Goal: Task Accomplishment & Management: Complete application form

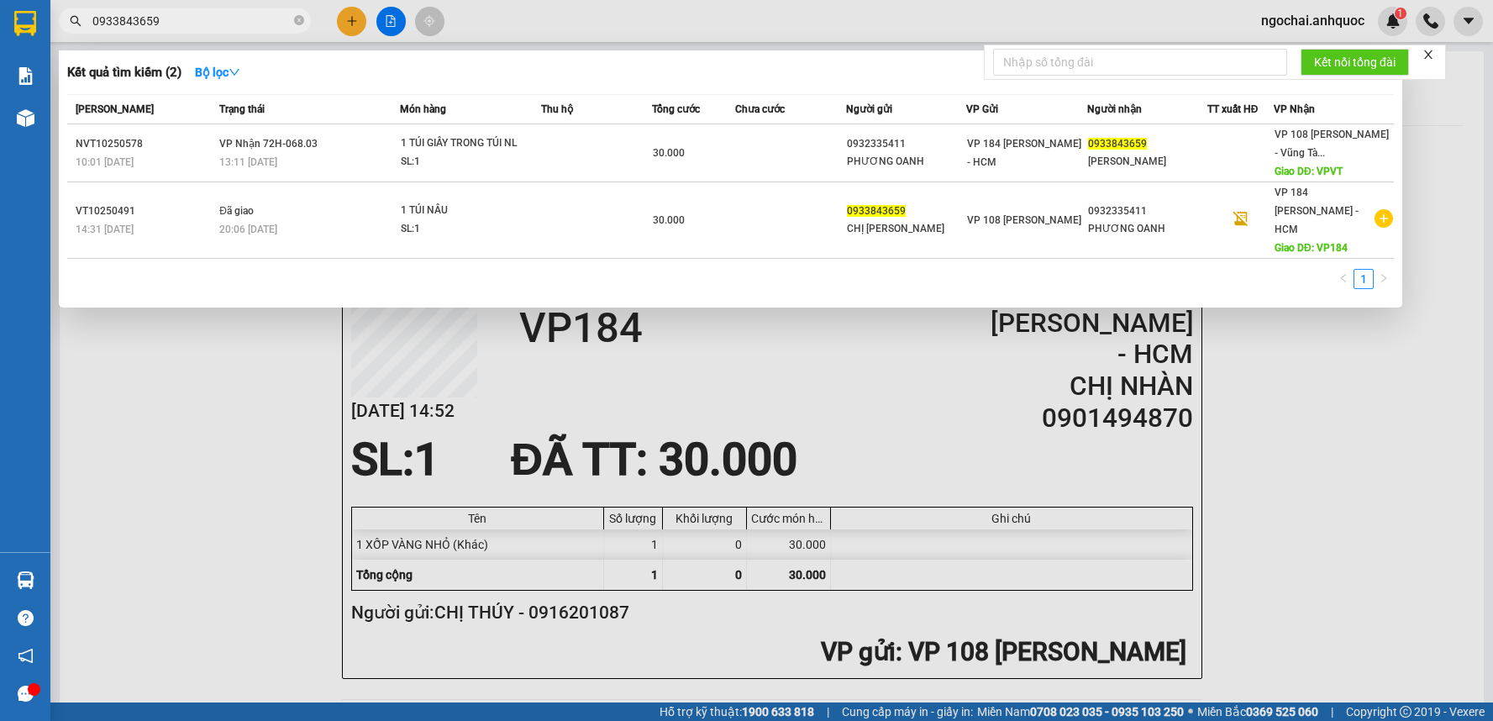
click at [205, 23] on input "0933843659" at bounding box center [191, 21] width 198 height 18
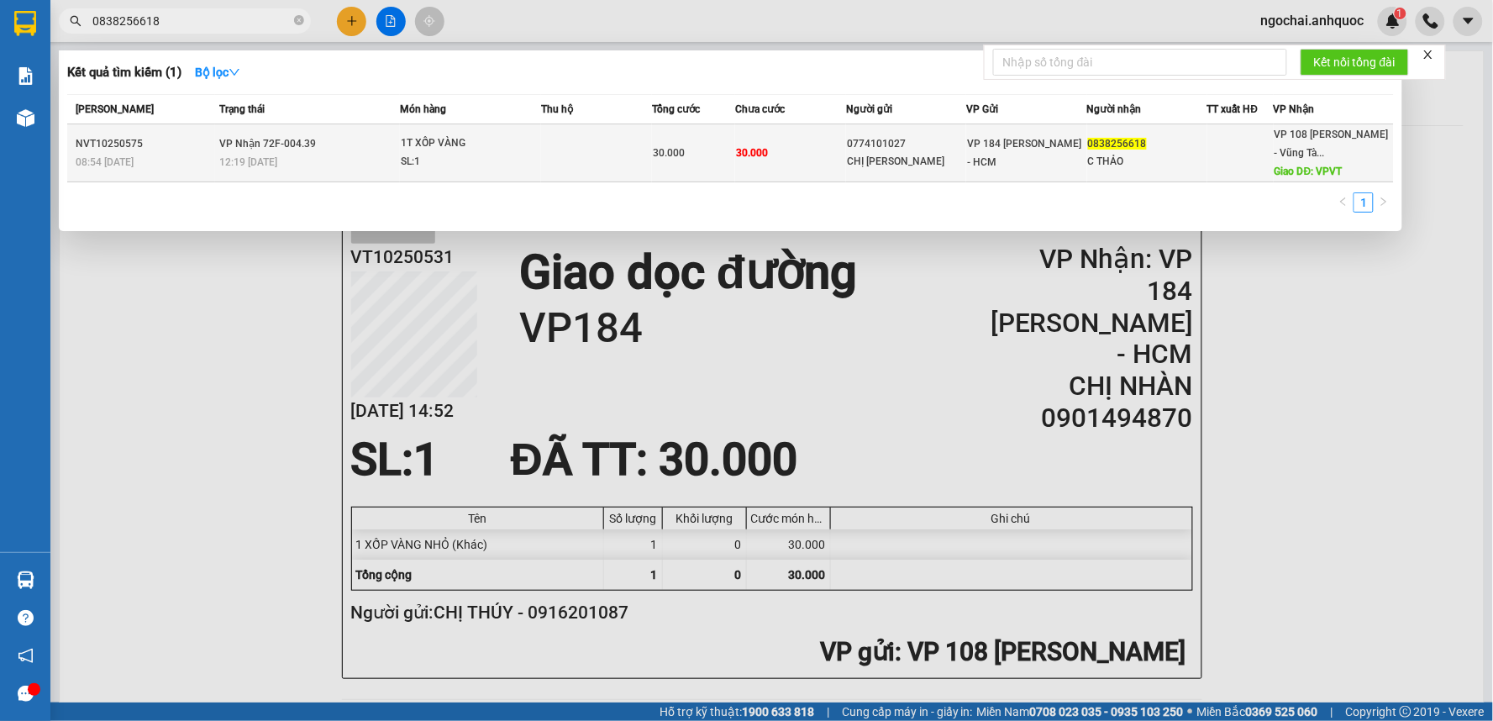
type input "0838256618"
click at [536, 139] on span "1T XỐP VÀNG SL: 1" at bounding box center [470, 152] width 139 height 36
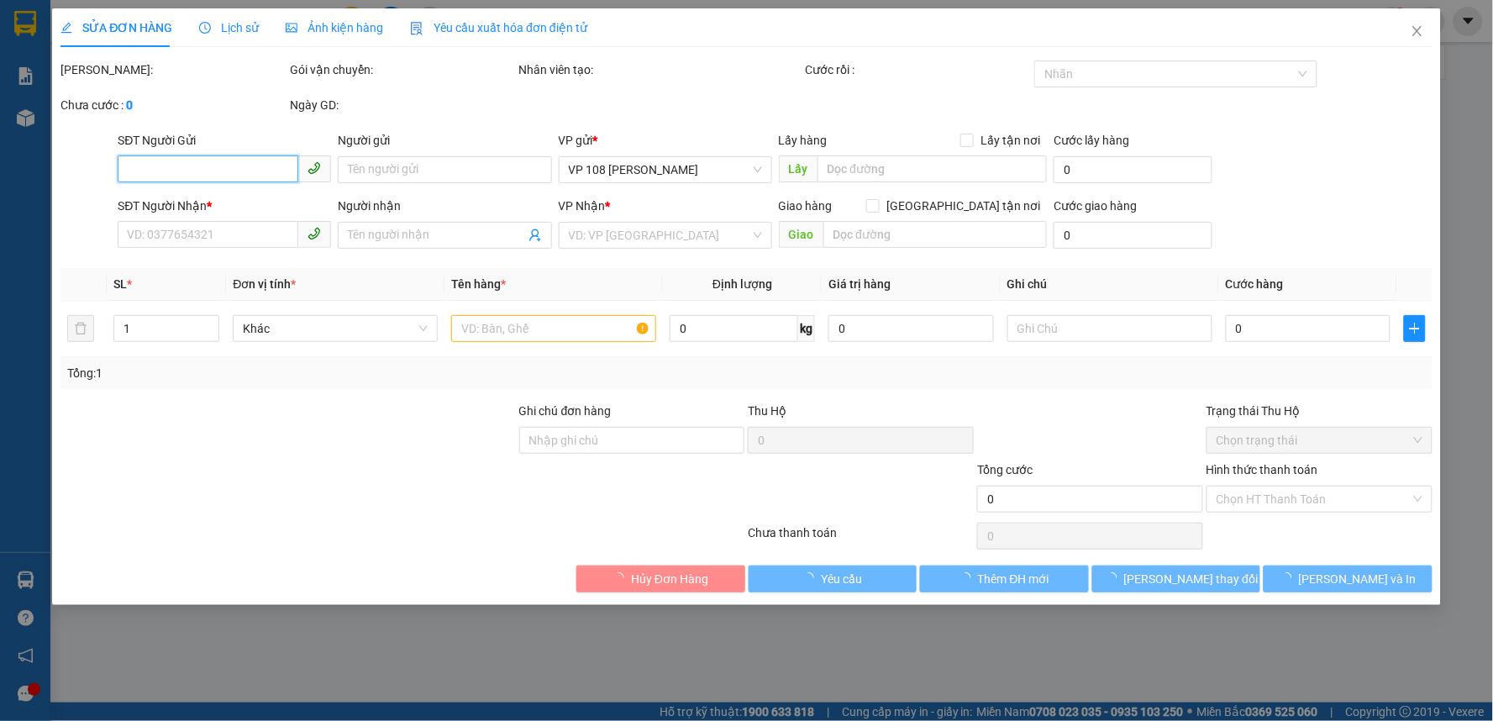
type input "0774101027"
type input "CHỊ [PERSON_NAME]"
type input "0838256618"
type input "C THẢO"
type input "VPVT"
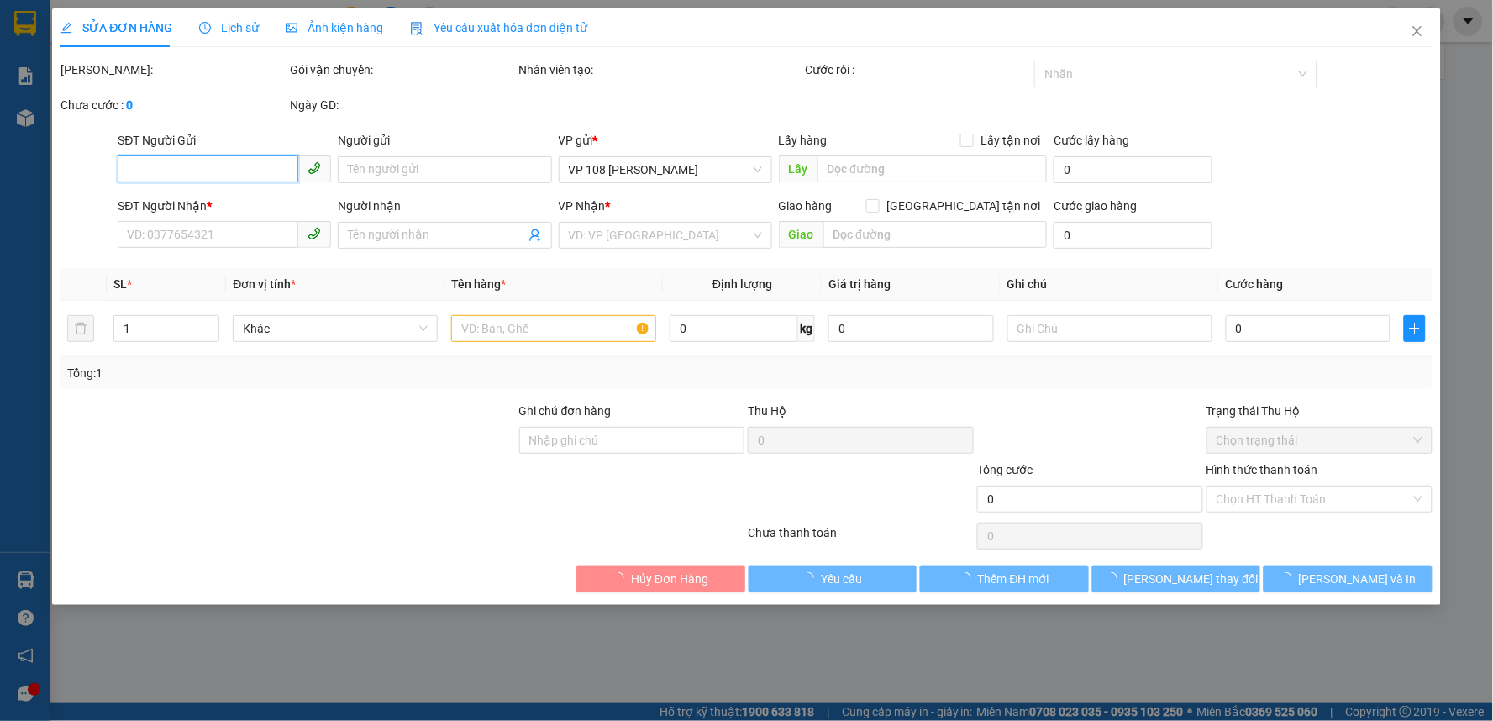
type input "30.000"
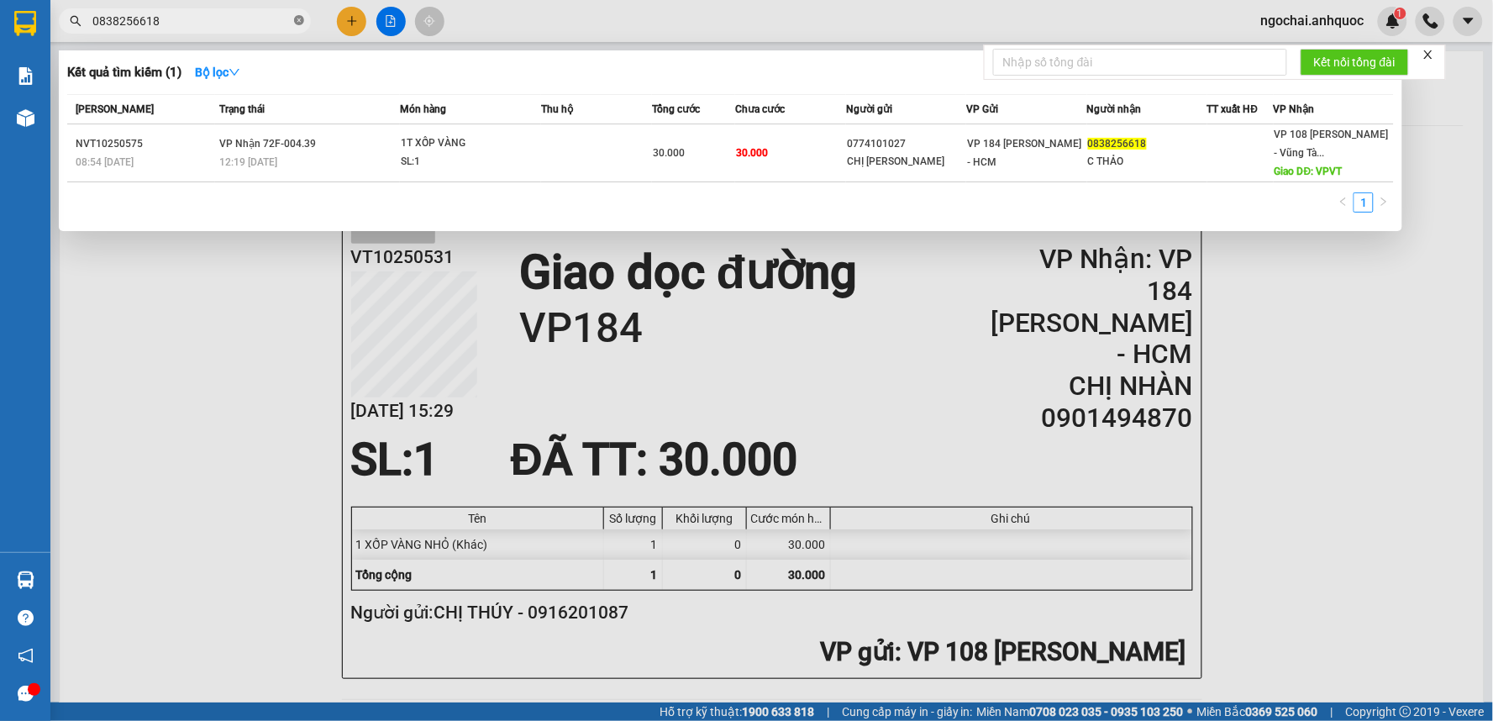
click at [299, 20] on icon "close-circle" at bounding box center [299, 20] width 10 height 10
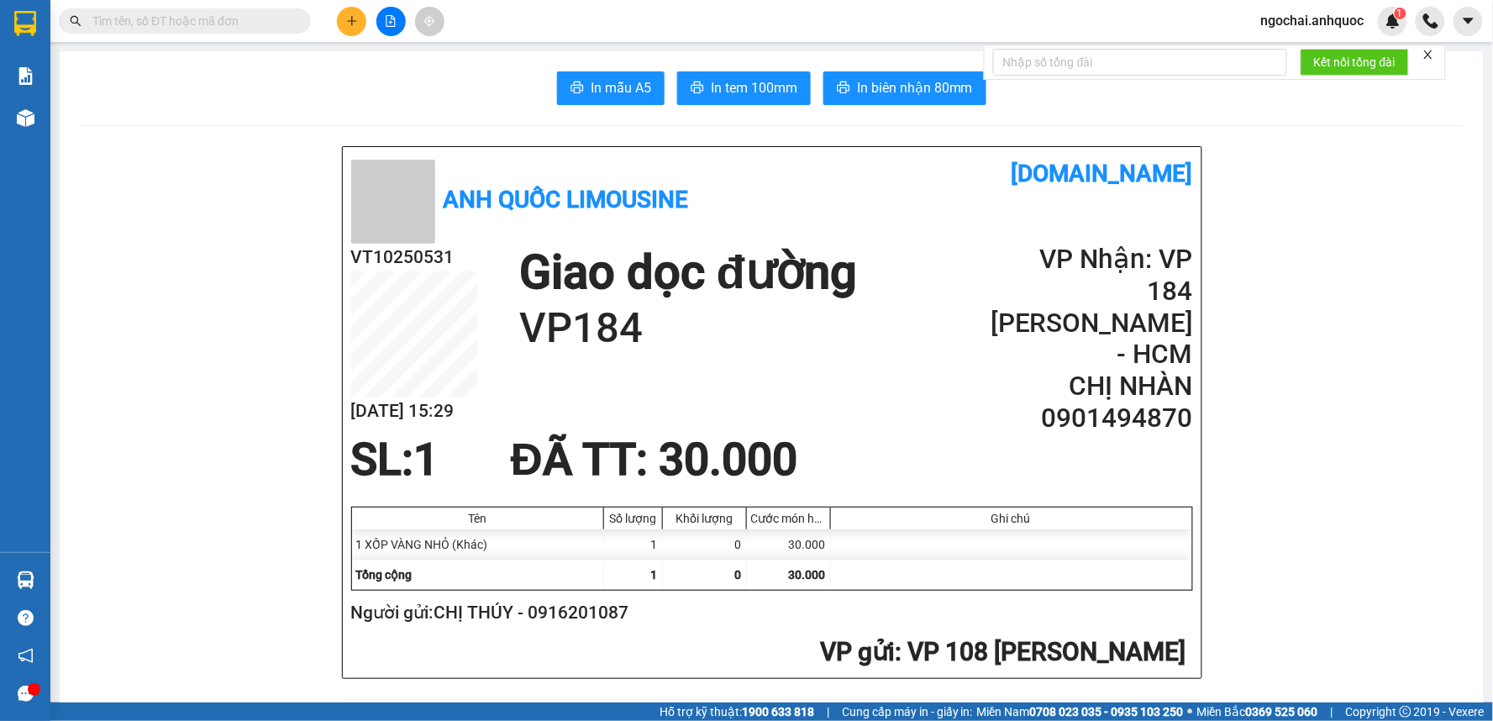
click at [244, 13] on input "text" at bounding box center [191, 21] width 198 height 18
click at [346, 23] on icon "plus" at bounding box center [352, 21] width 12 height 12
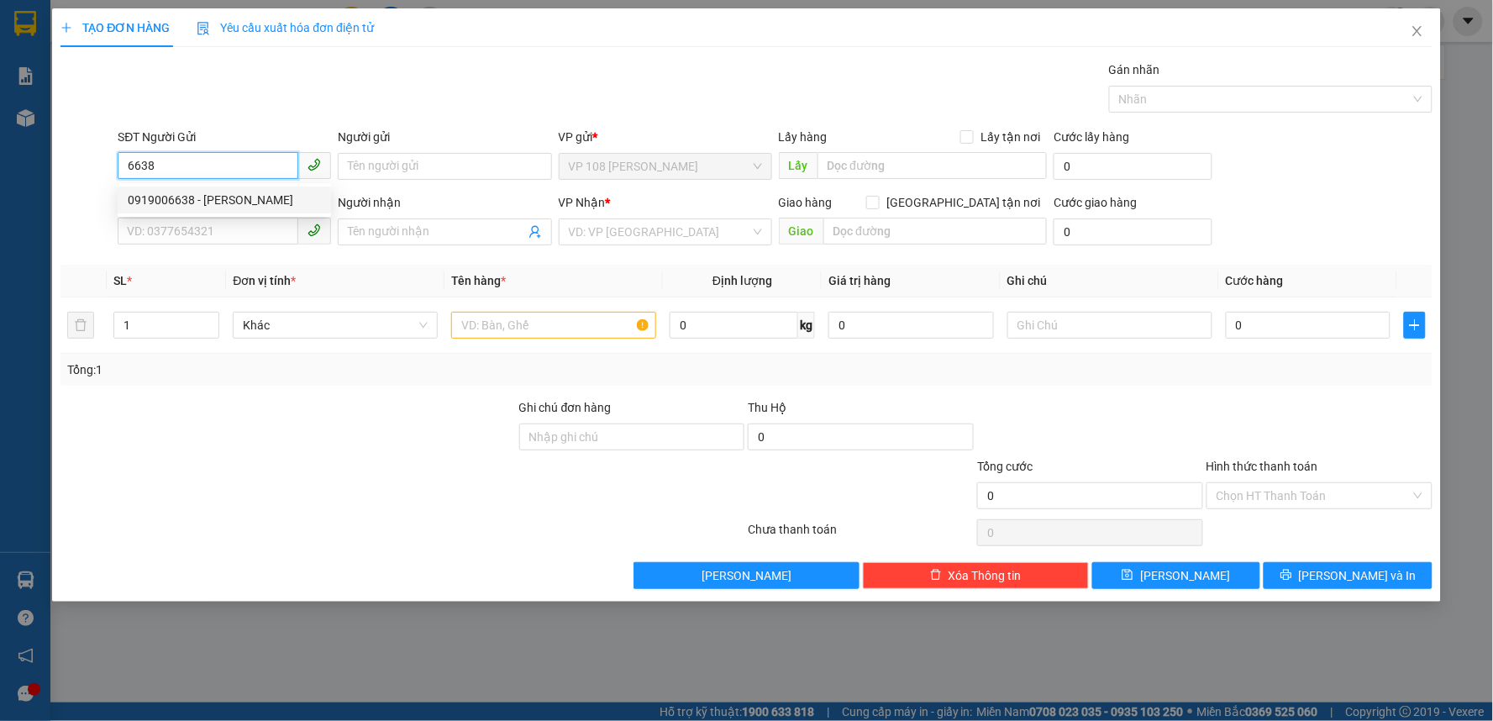
click at [266, 205] on div "0919006638 - [PERSON_NAME]" at bounding box center [224, 200] width 193 height 18
type input "0919006638"
type input "ANH HOÀNG"
type input "0939788086"
type input "[PERSON_NAME]"
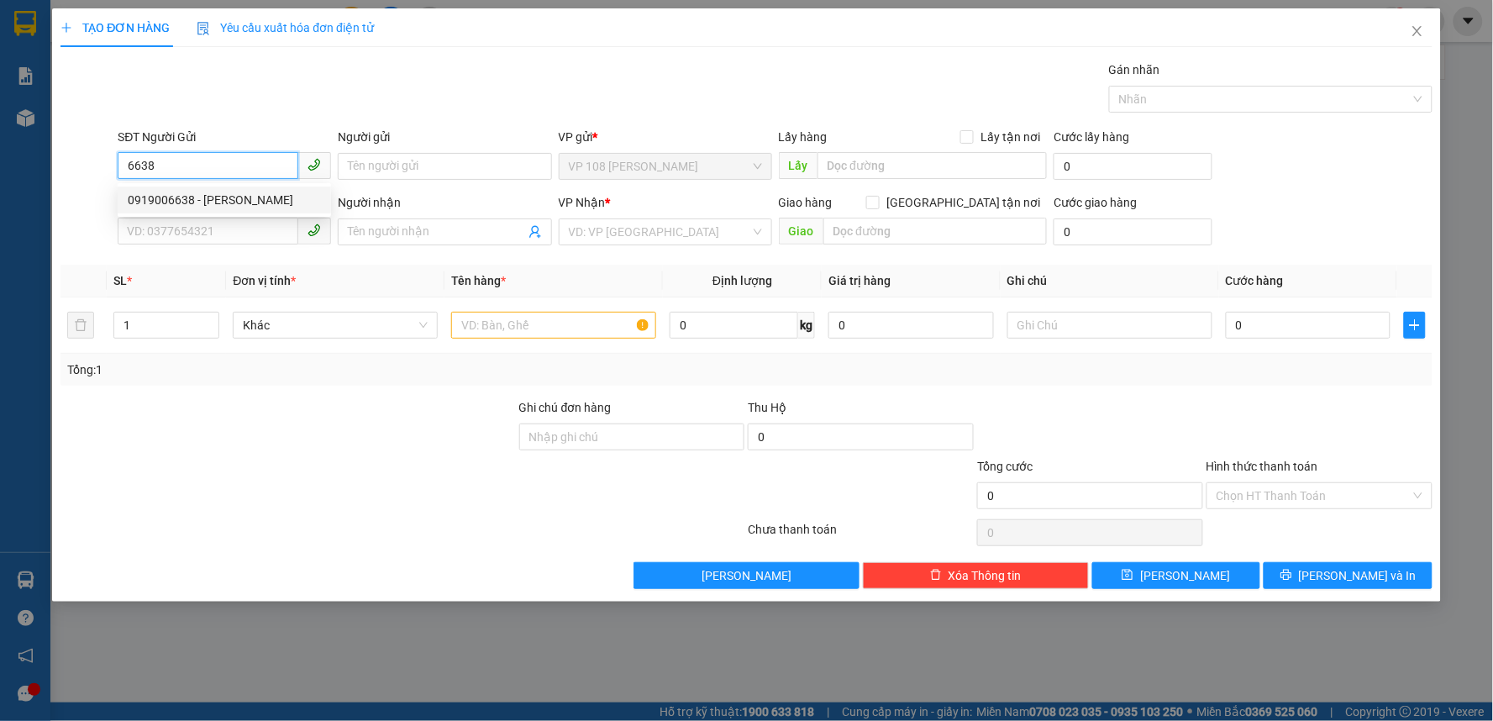
type input "VP Q1"
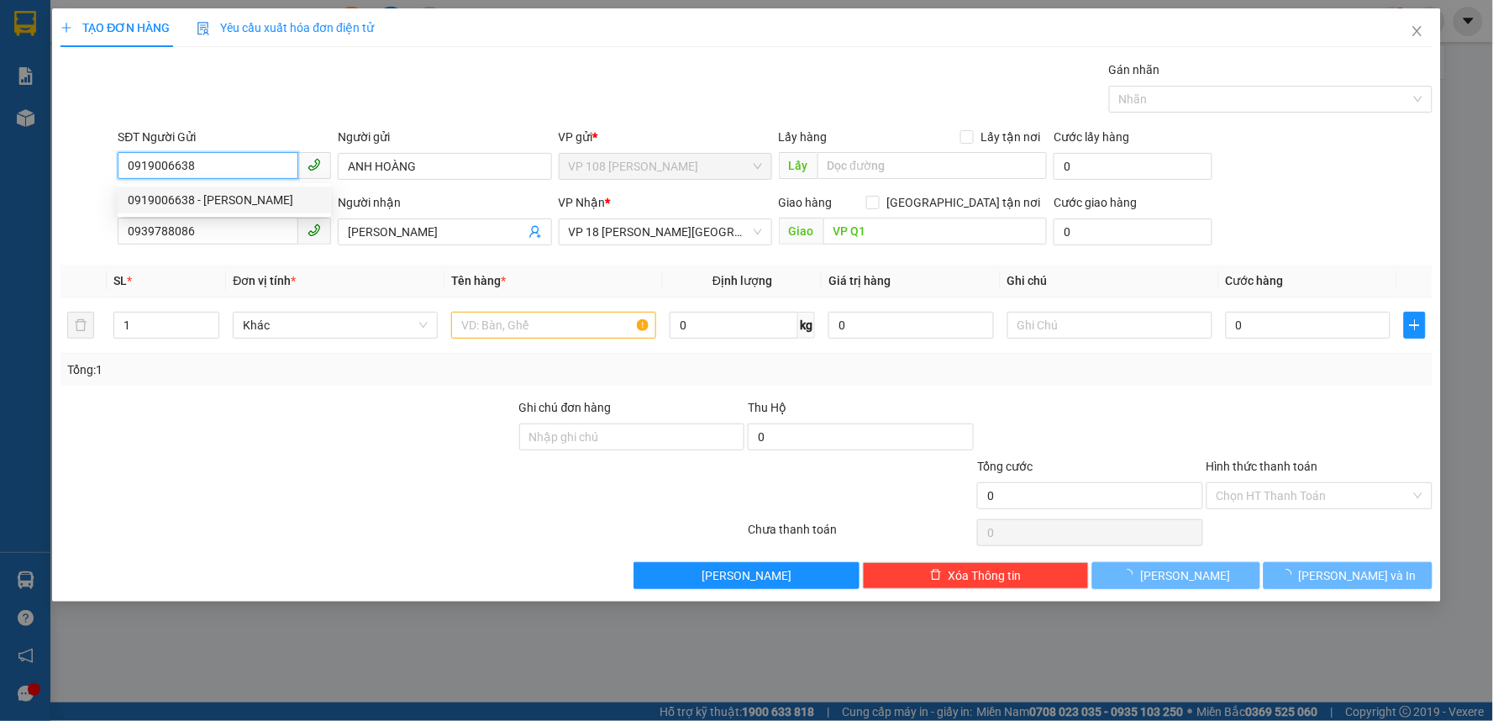
type input "30.000"
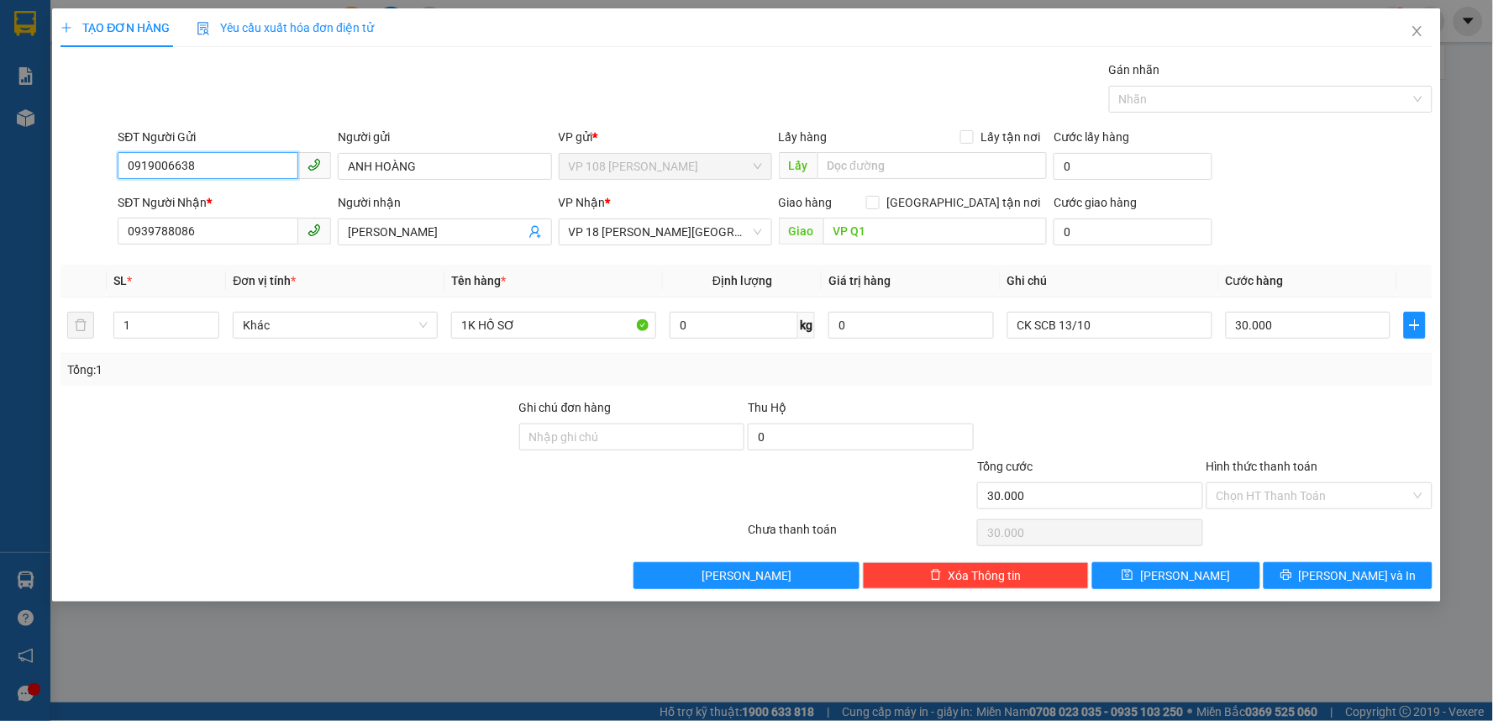
type input "0919006638"
click at [1417, 30] on icon "close" at bounding box center [1416, 30] width 13 height 13
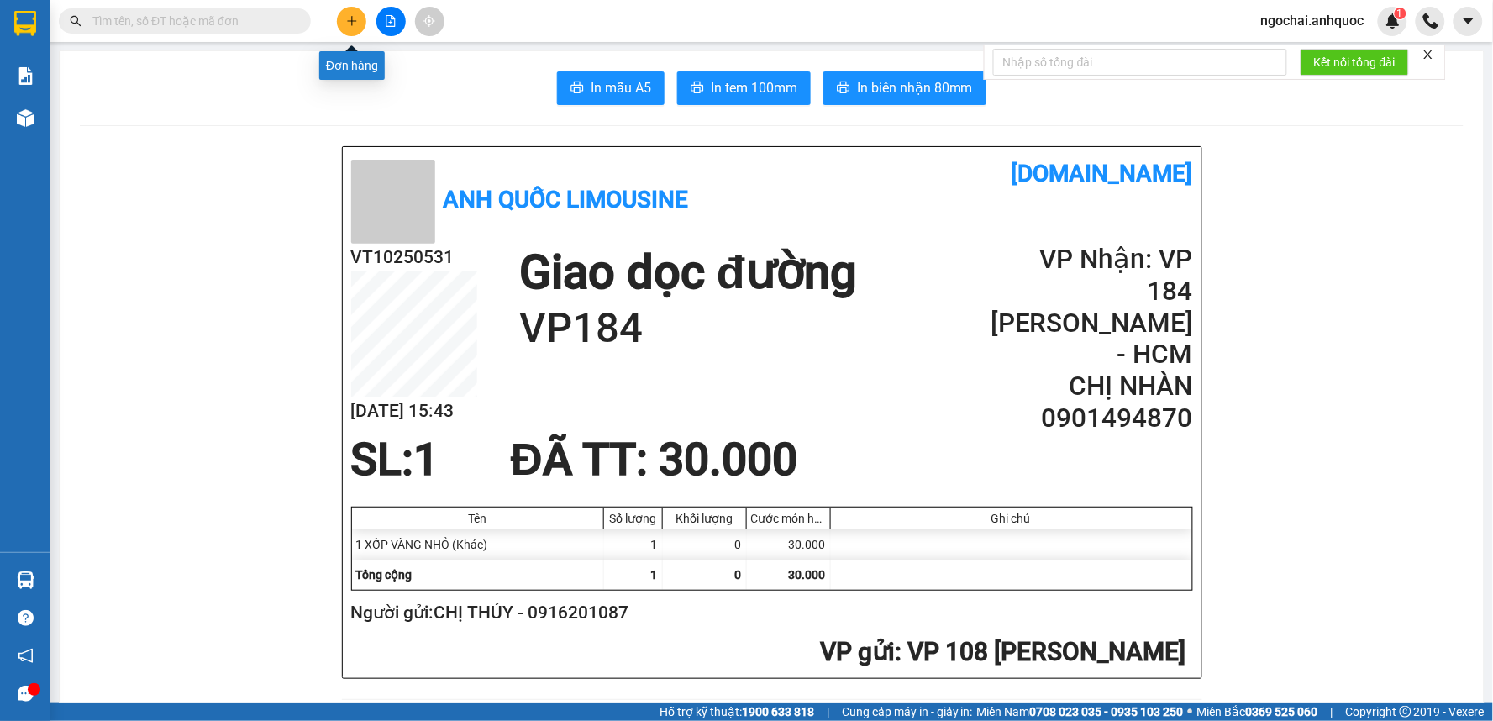
click at [355, 25] on icon "plus" at bounding box center [352, 21] width 12 height 12
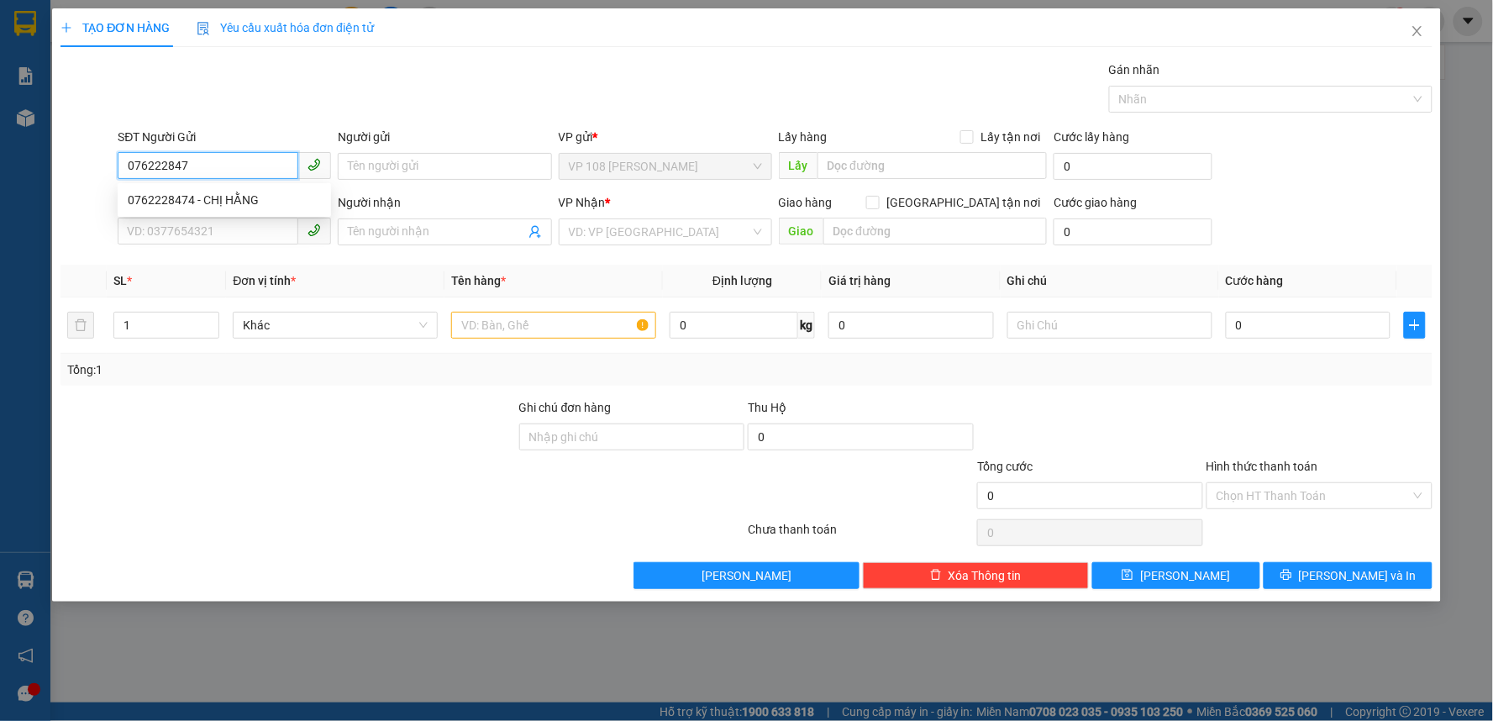
type input "0762228474"
click at [252, 199] on div "0762228474 - CHỊ HẰNG" at bounding box center [224, 200] width 193 height 18
type input "CHỊ HẰNG"
type input "0352581724"
type input "TÚ ANH"
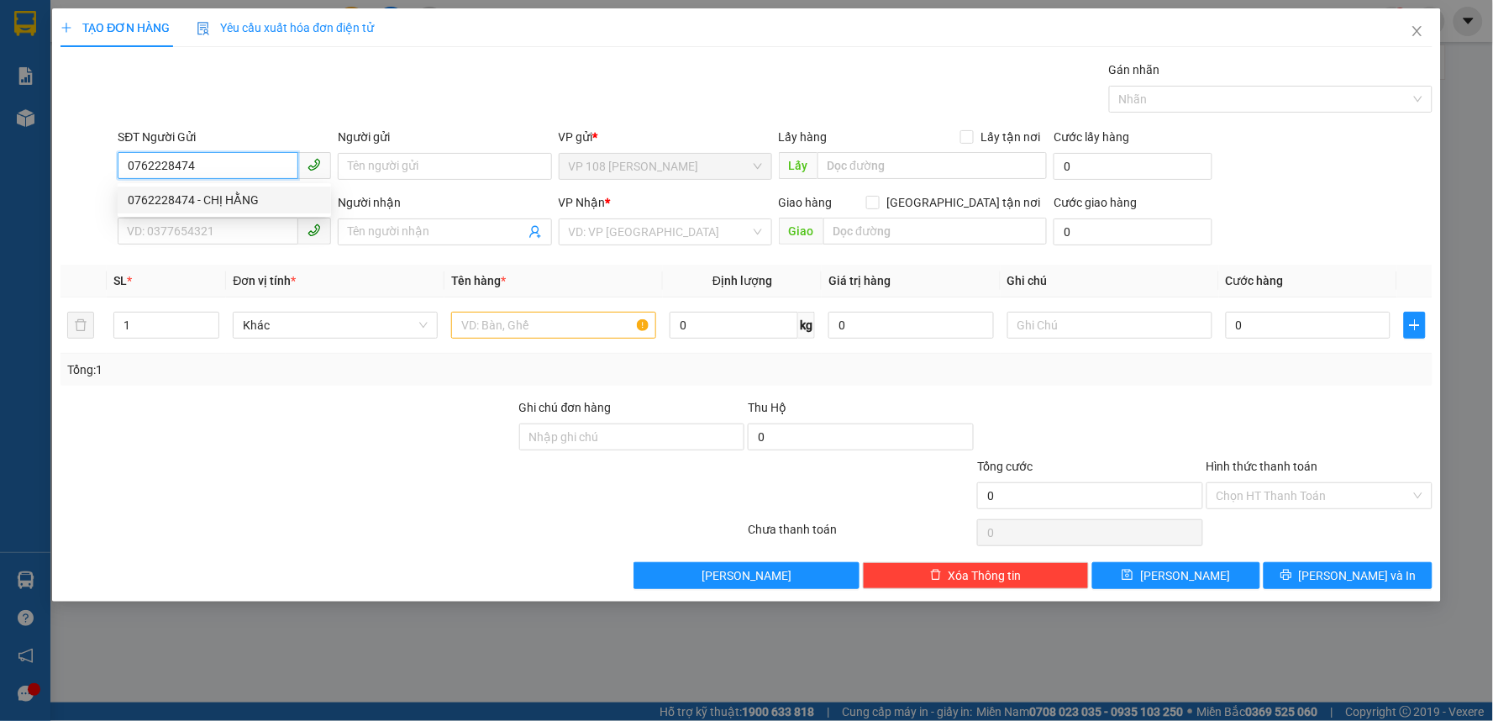
type input "VPNVT"
type input "SCB [DATE] 11:57"
type input "40.000"
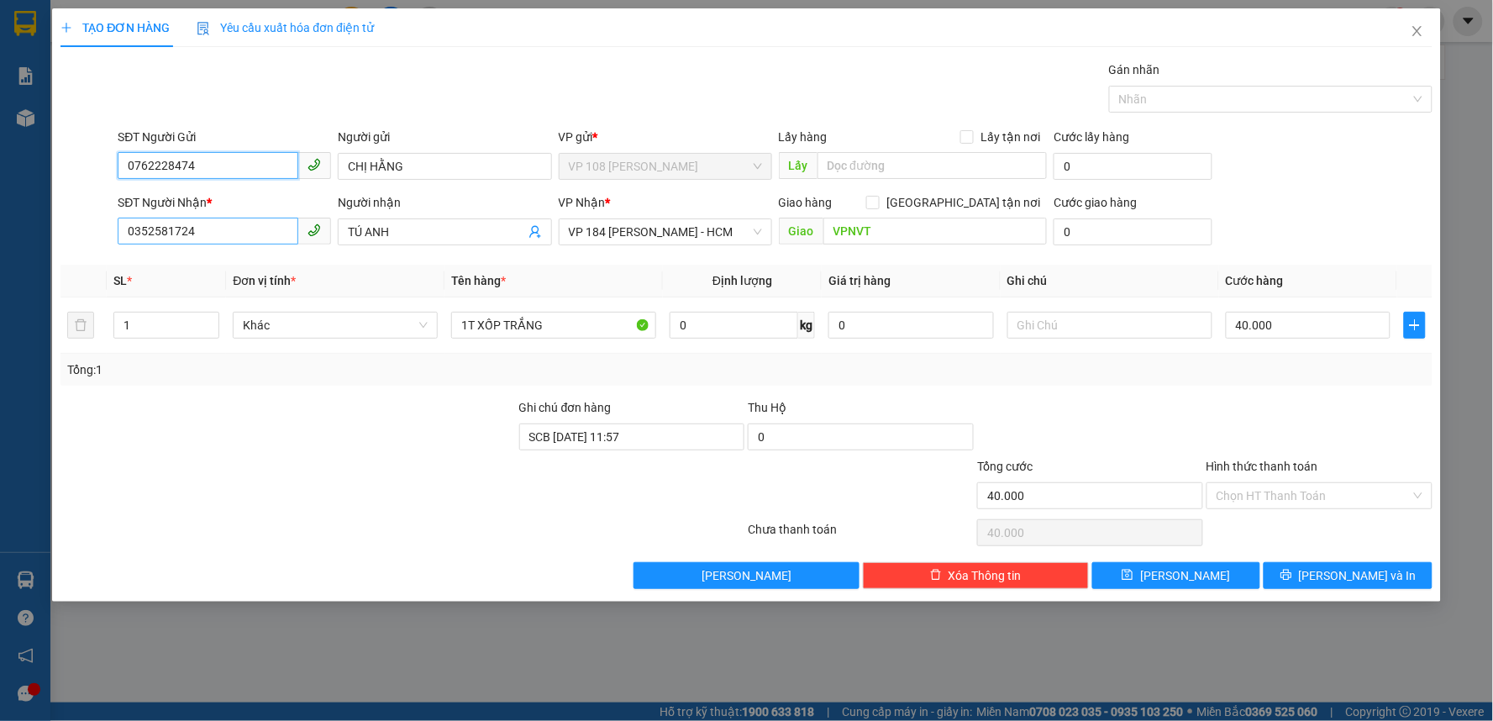
type input "0762228474"
click at [203, 228] on input "0352581724" at bounding box center [208, 231] width 181 height 27
type input "0934190389"
click at [215, 269] on div "0934190389 - quyền" at bounding box center [224, 265] width 193 height 18
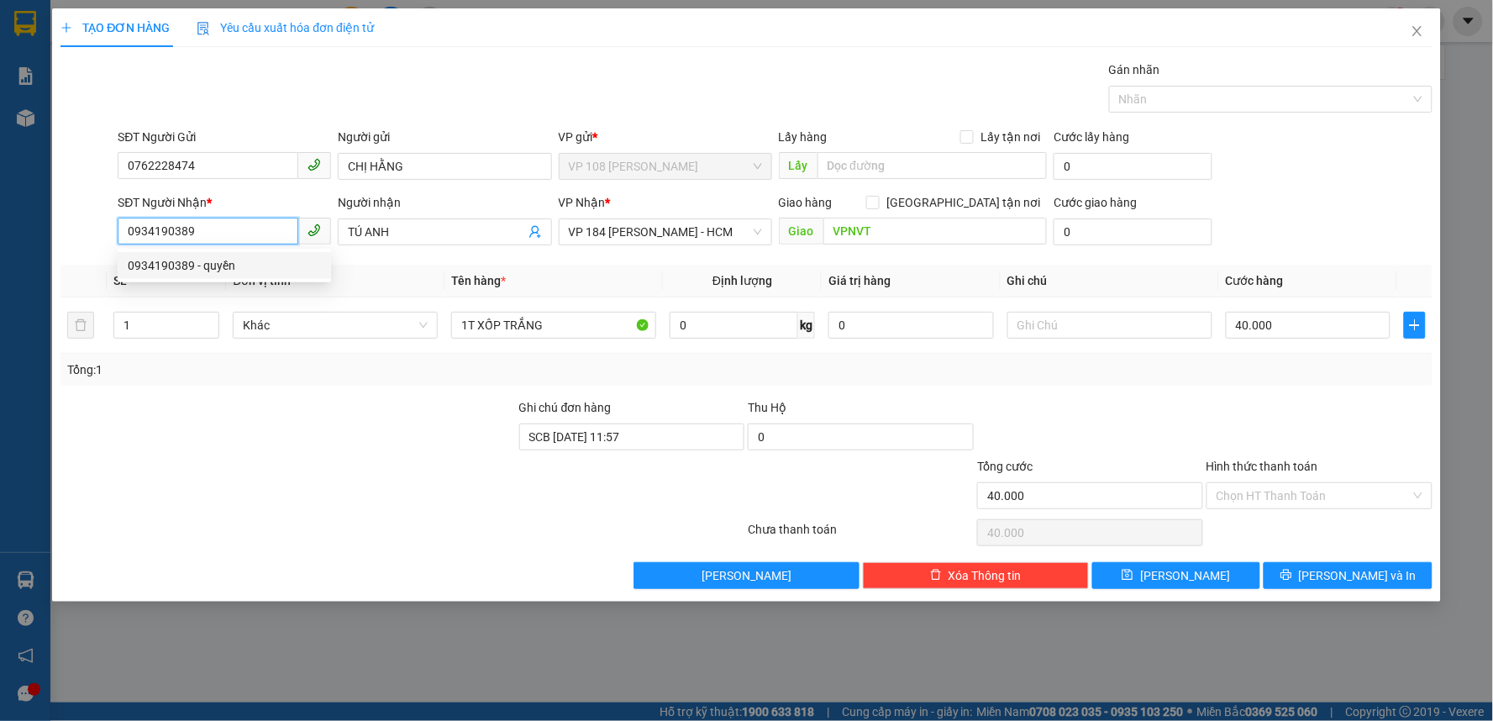
type input "quyền"
type input "0934190389"
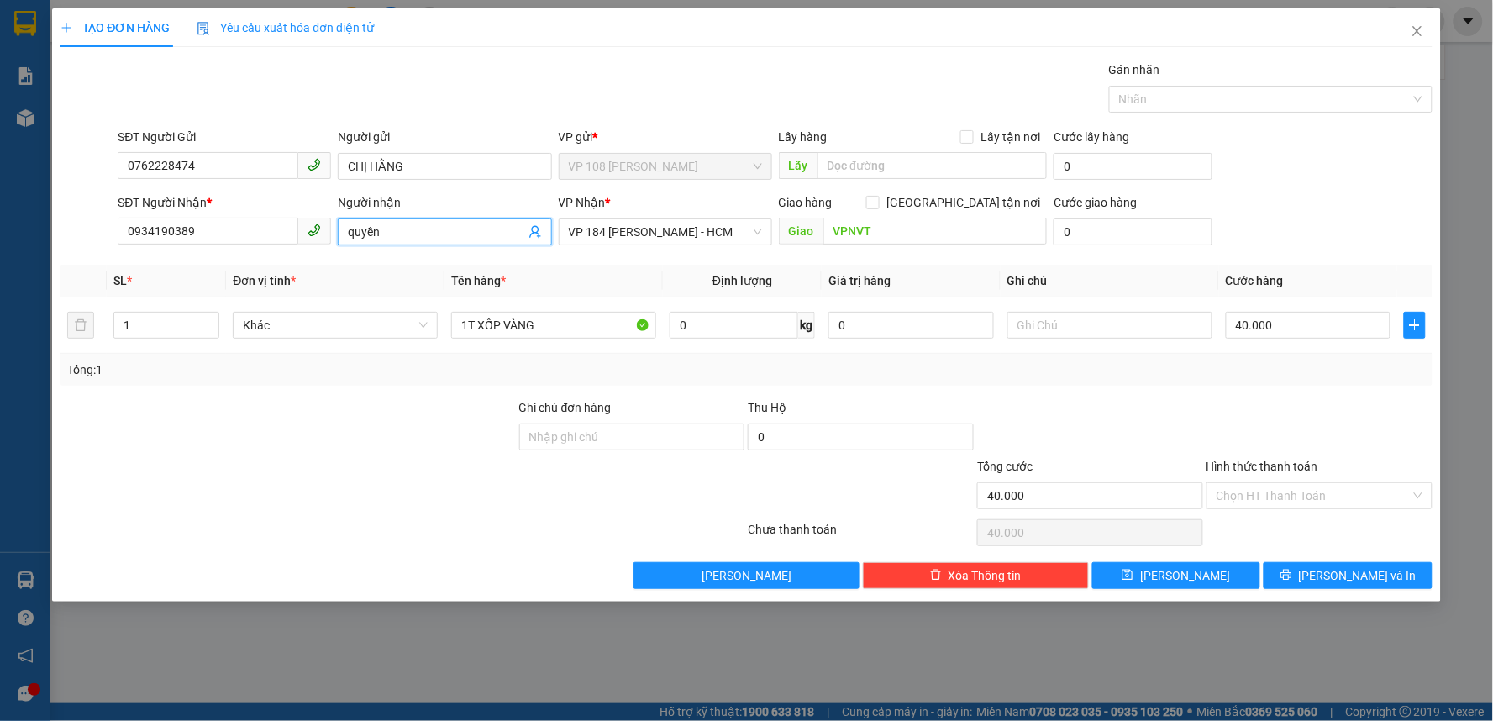
click at [407, 237] on input "quyền" at bounding box center [436, 232] width 176 height 18
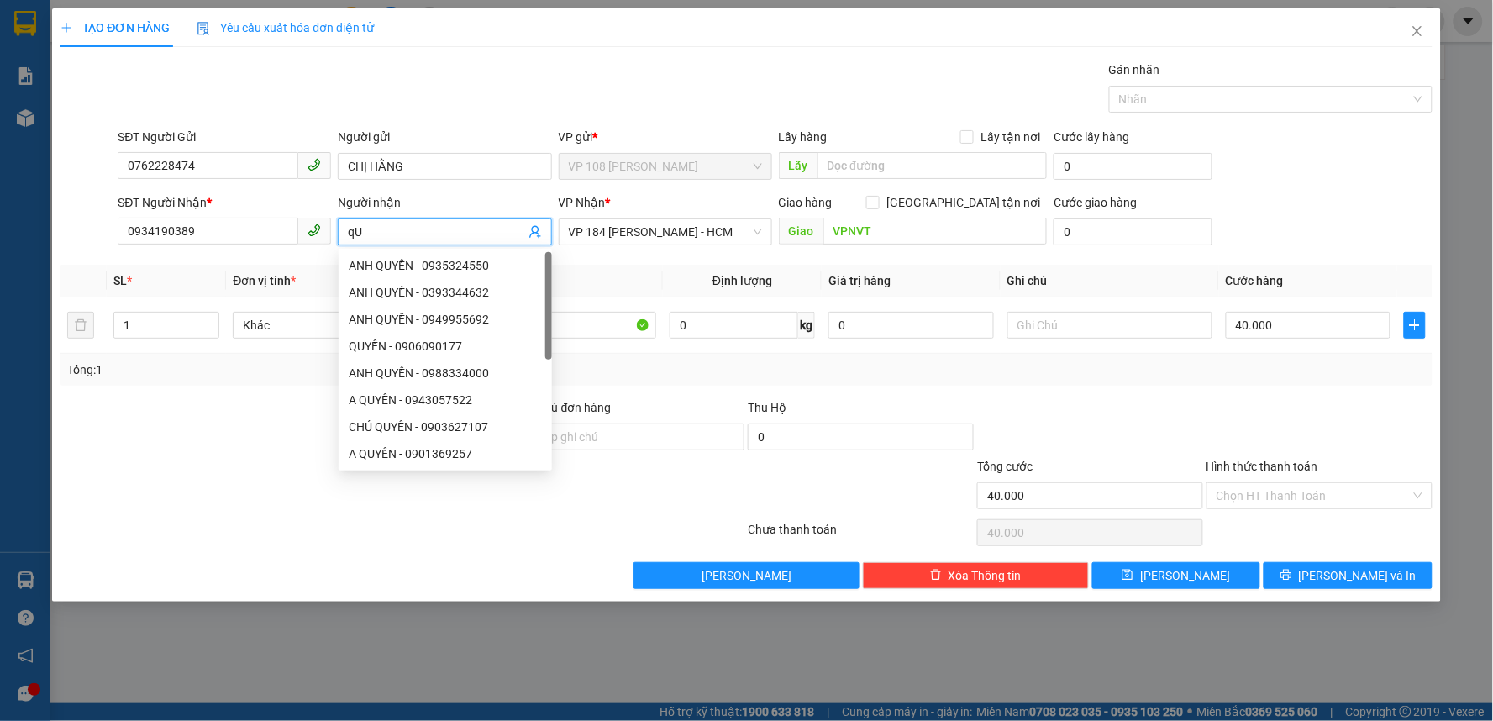
type input "q"
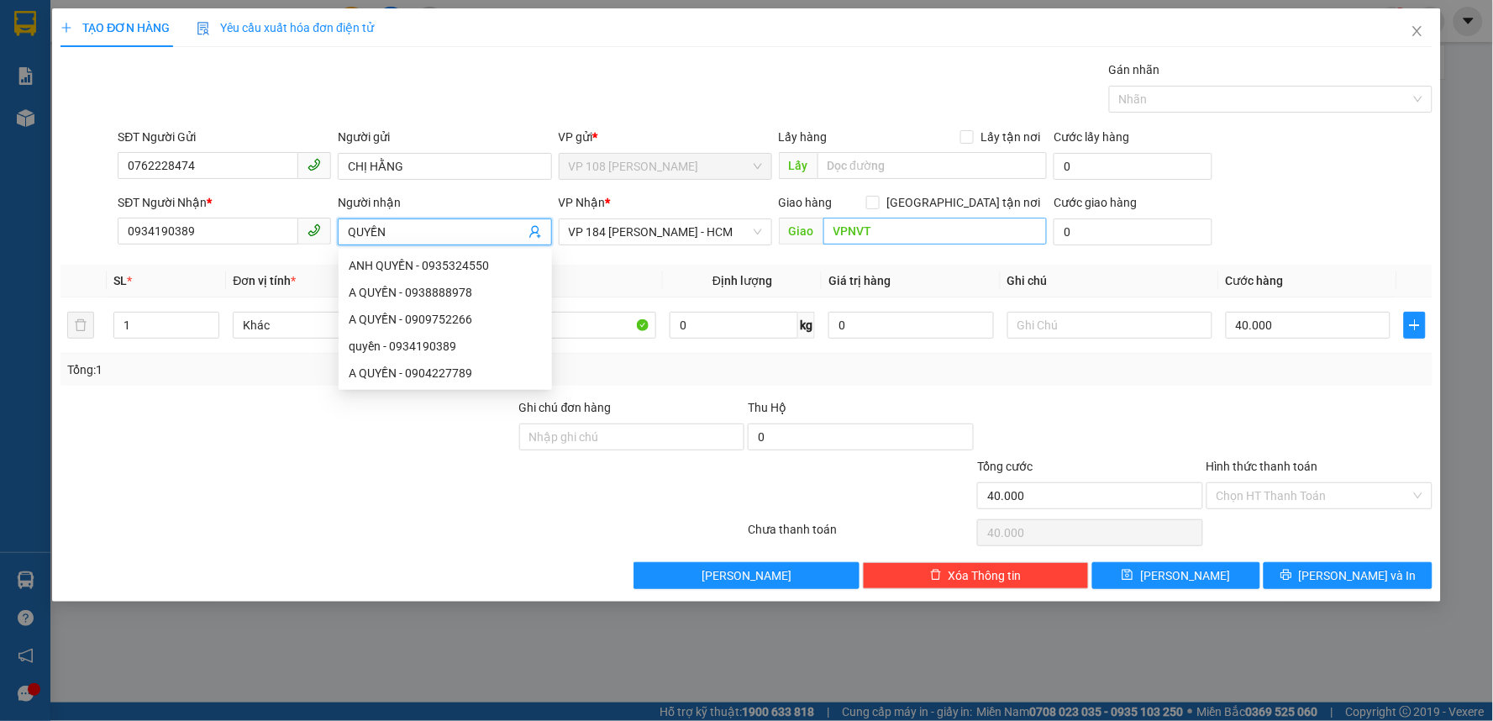
type input "QUYỀN"
click at [865, 233] on input "VPNVT" at bounding box center [935, 231] width 224 height 27
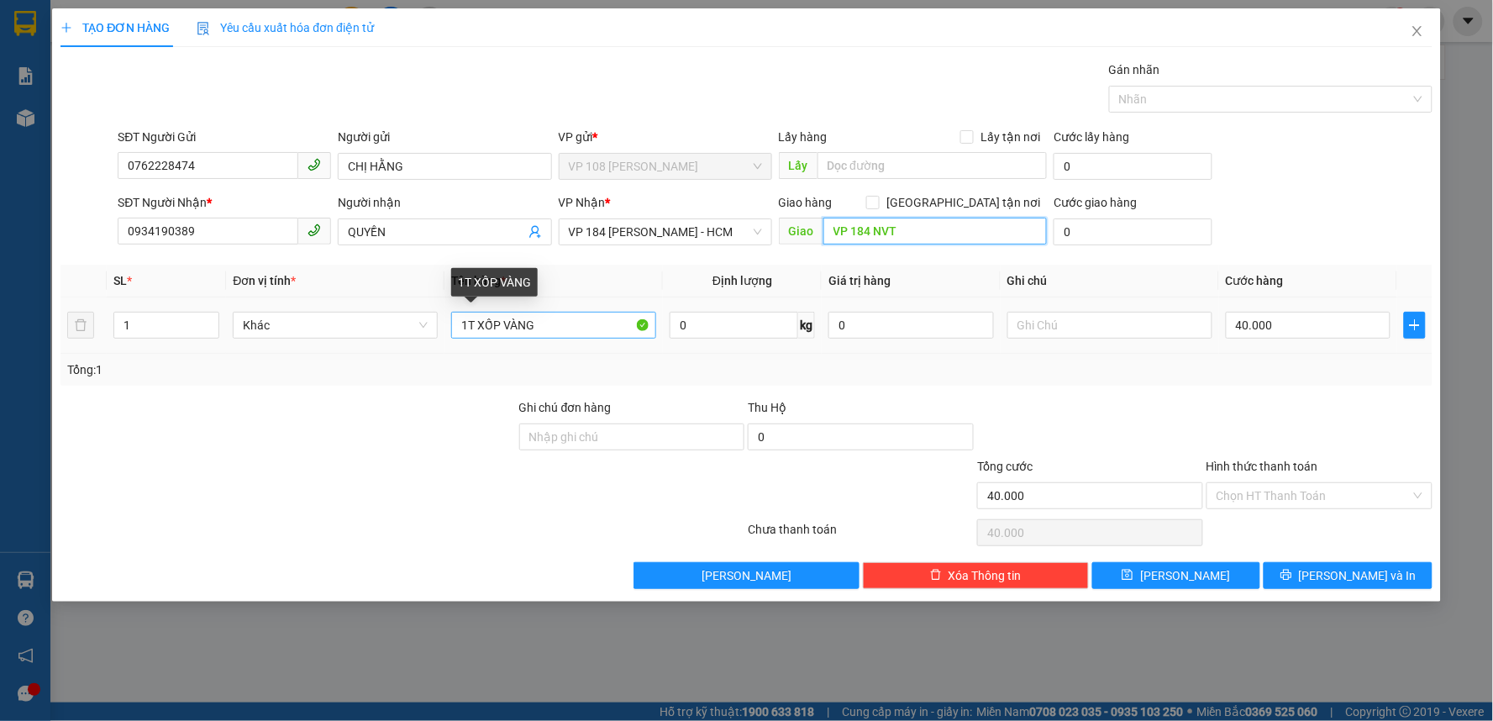
type input "VP 184 NVT"
click at [543, 330] on input "1T XỐP VÀNG" at bounding box center [553, 325] width 205 height 27
type input "1T XỐP TRẮNG"
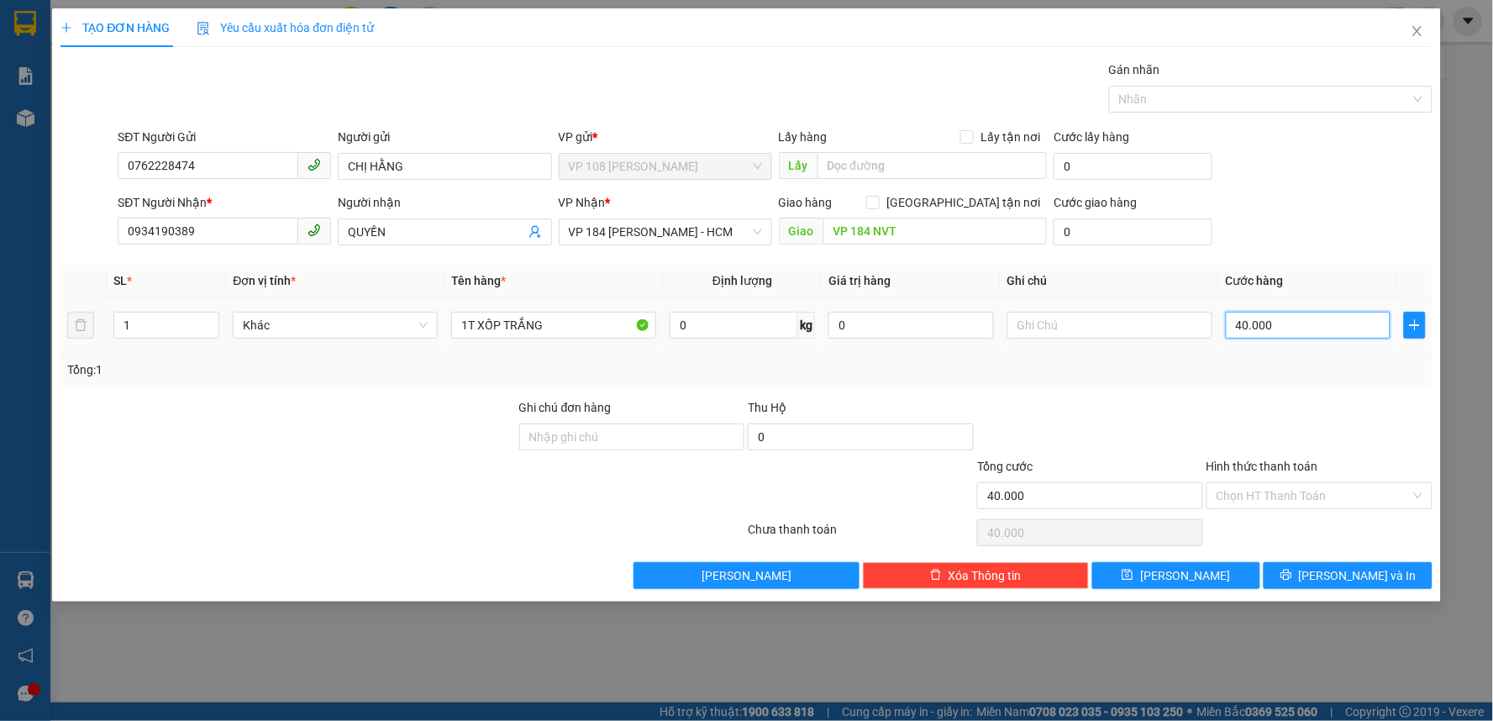
click at [1283, 325] on input "40.000" at bounding box center [1307, 325] width 165 height 27
type input "5"
type input "500"
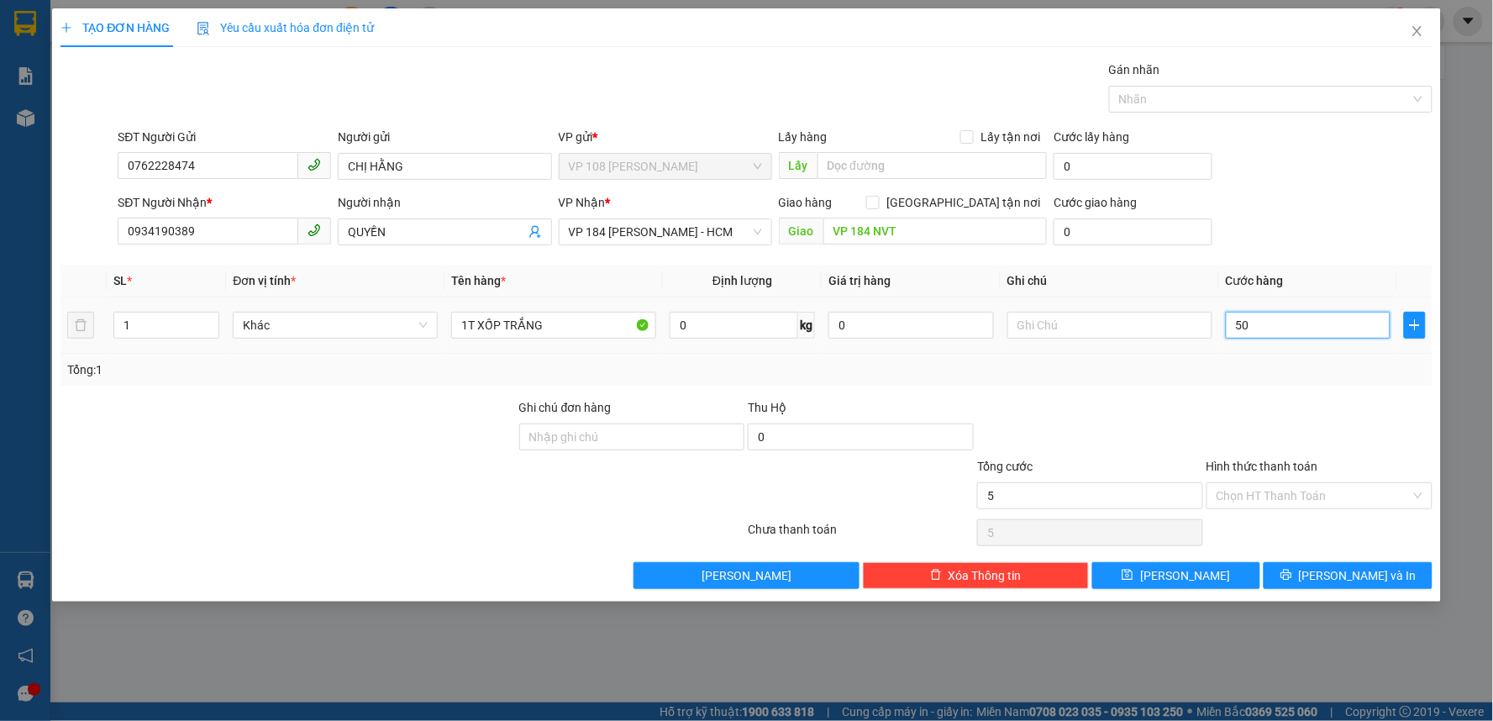
type input "500"
type input "5.000"
type input "50.000"
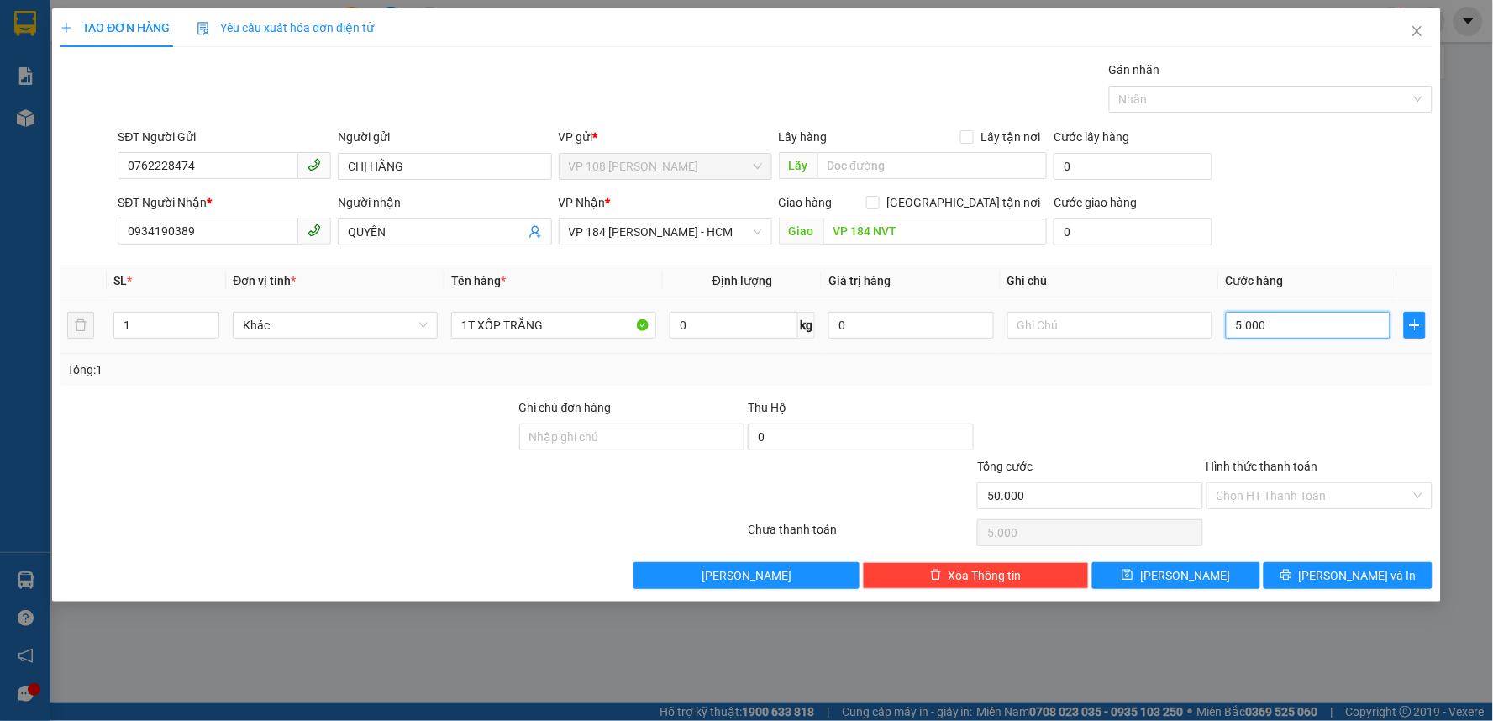
type input "50.000"
click at [1341, 569] on span "[PERSON_NAME] và In" at bounding box center [1358, 575] width 118 height 18
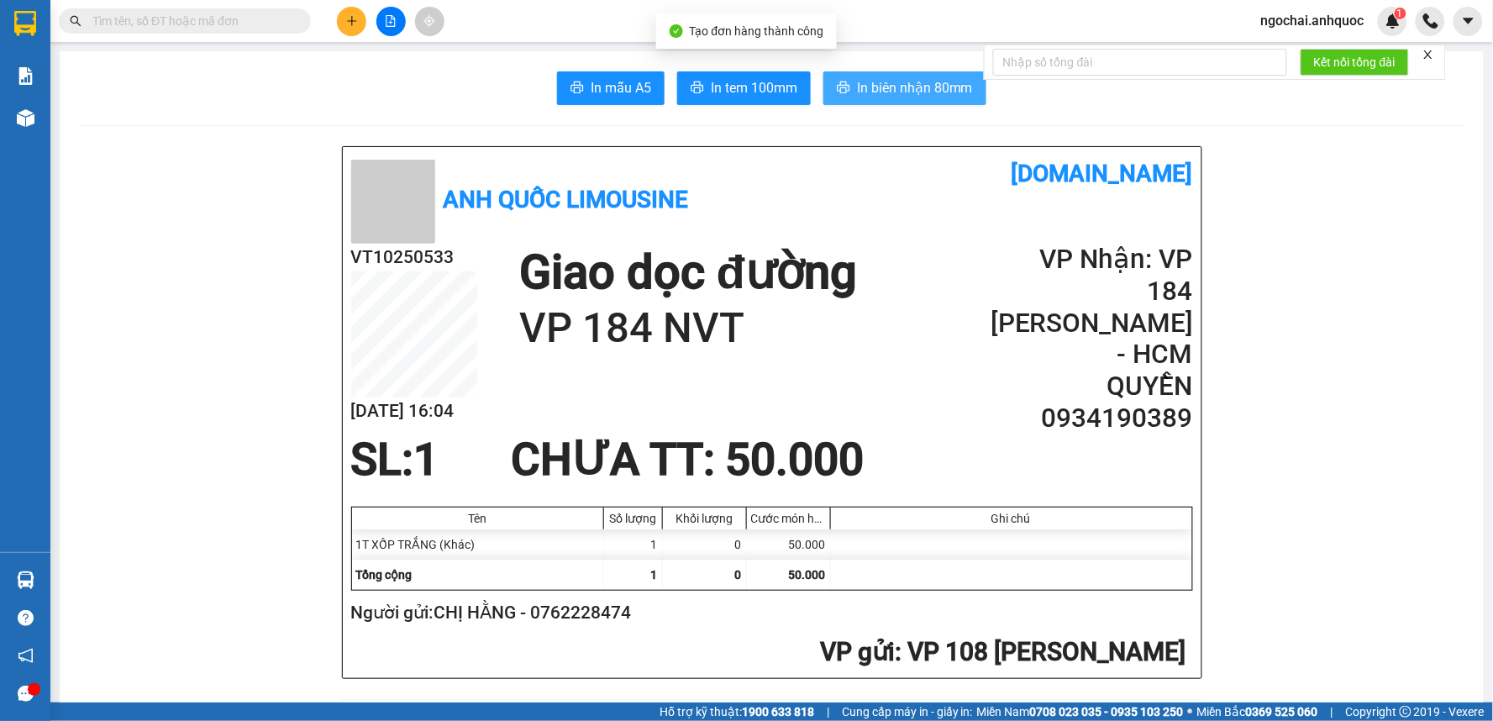
click at [884, 84] on span "In biên nhận 80mm" at bounding box center [915, 87] width 116 height 21
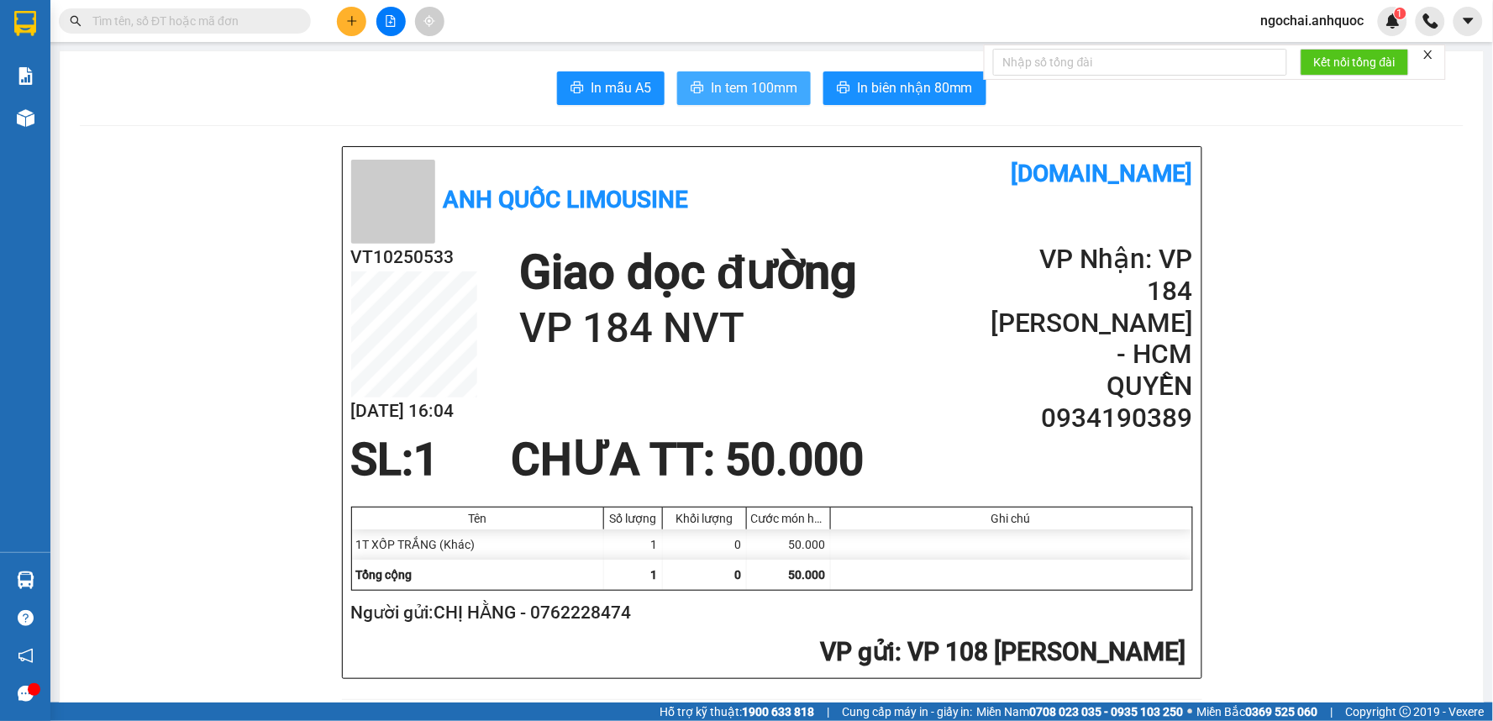
click at [736, 93] on span "In tem 100mm" at bounding box center [754, 87] width 87 height 21
click at [350, 20] on icon "plus" at bounding box center [351, 20] width 9 height 1
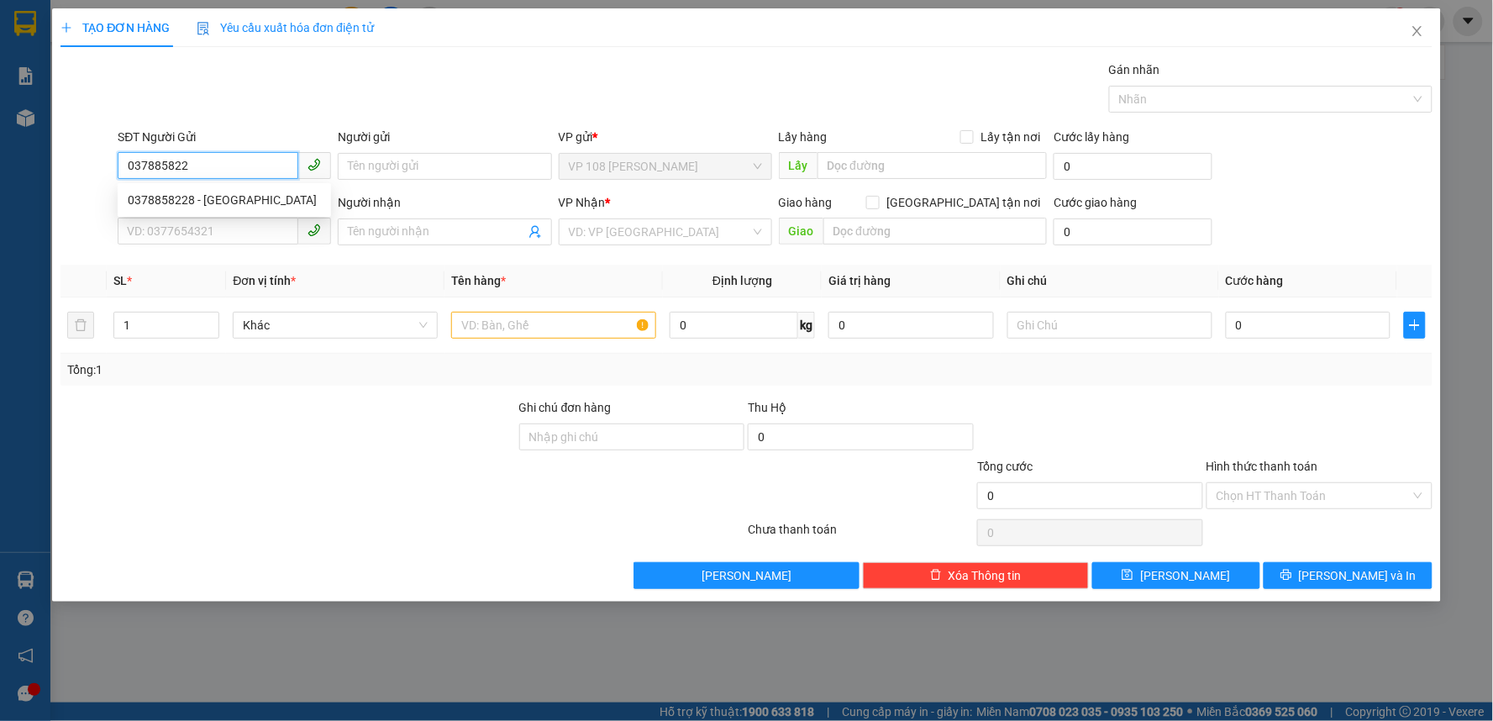
type input "0378858228"
click at [256, 202] on div "0378858228 - [GEOGRAPHIC_DATA]" at bounding box center [224, 200] width 193 height 18
type input "ANH ĐỨC"
type input "0868741638"
type input "ANH PHÁT"
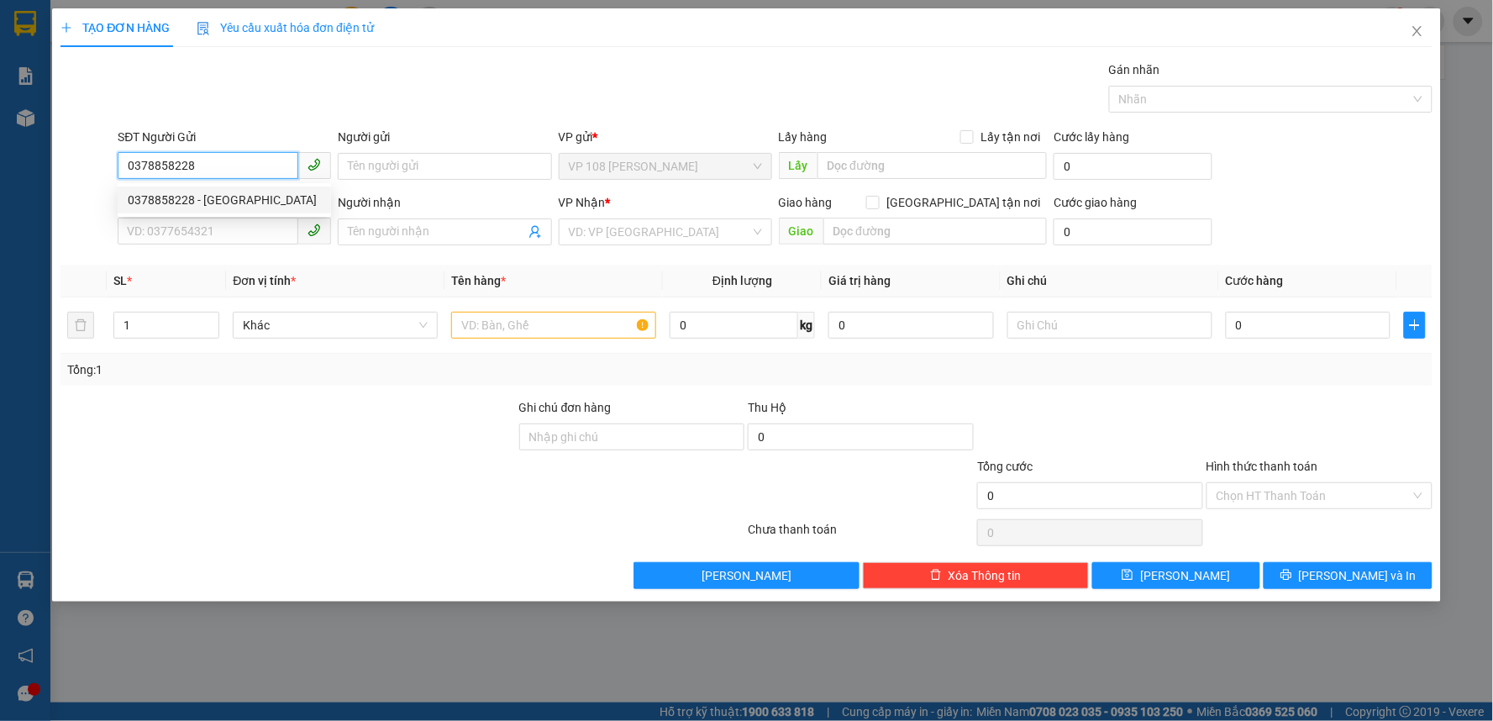
type input "VPNVT"
type input "20.000"
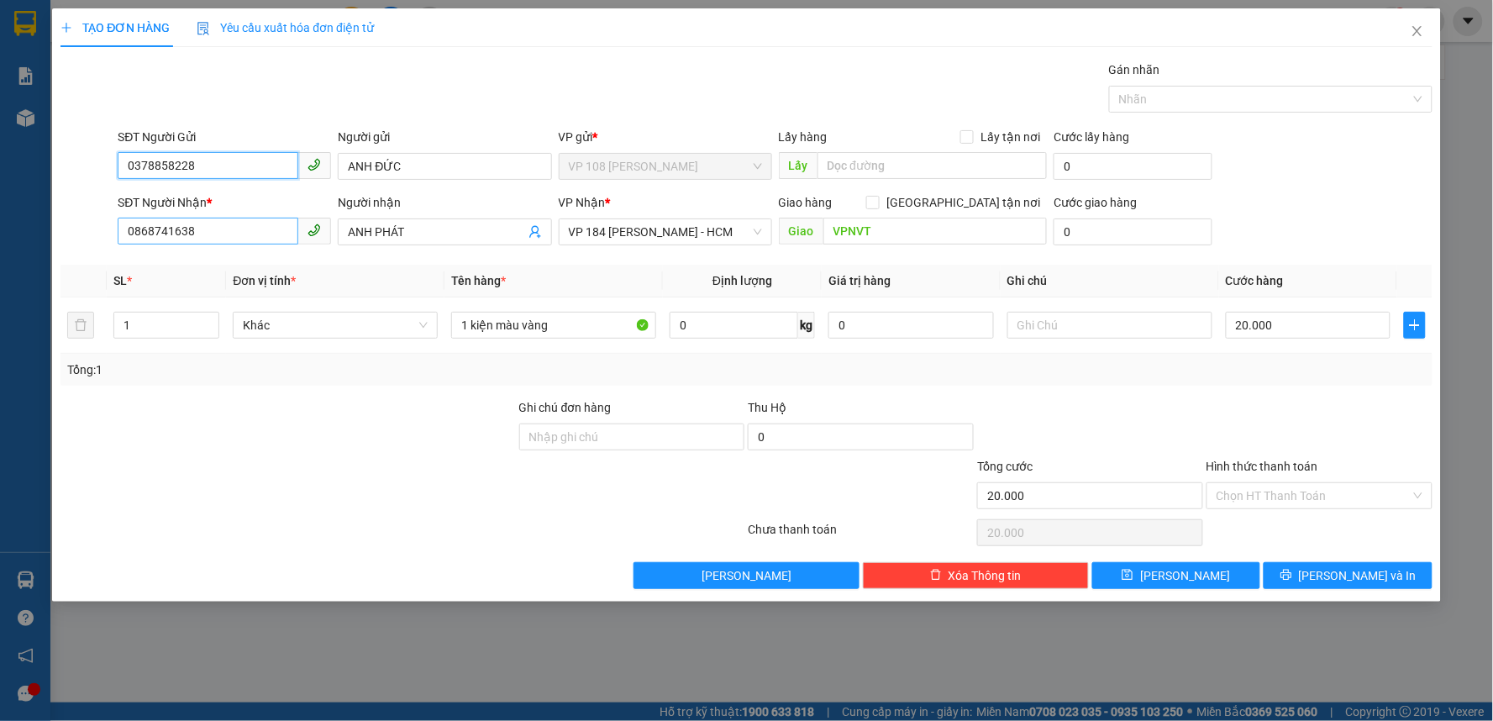
type input "0378858228"
click at [174, 228] on input "0868741638" at bounding box center [208, 231] width 181 height 27
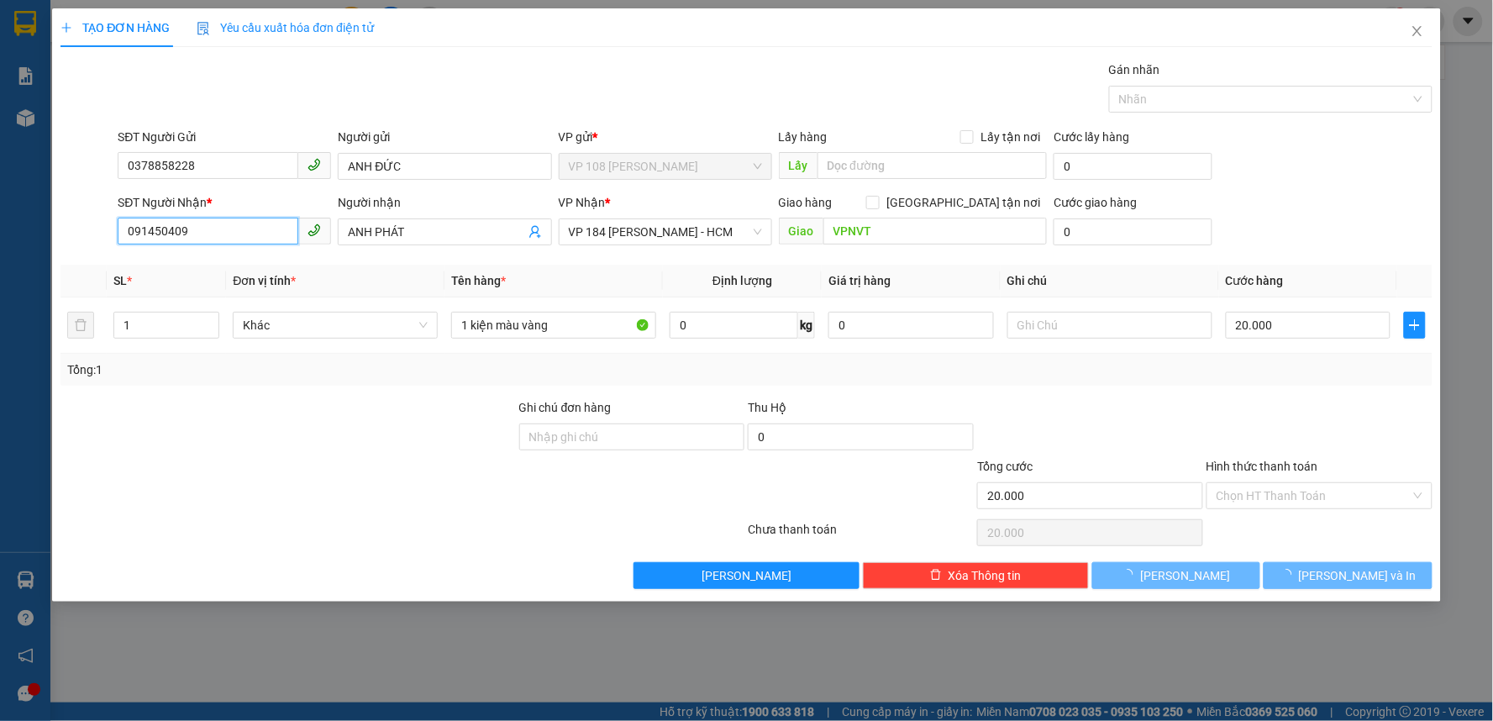
type input "0914504099"
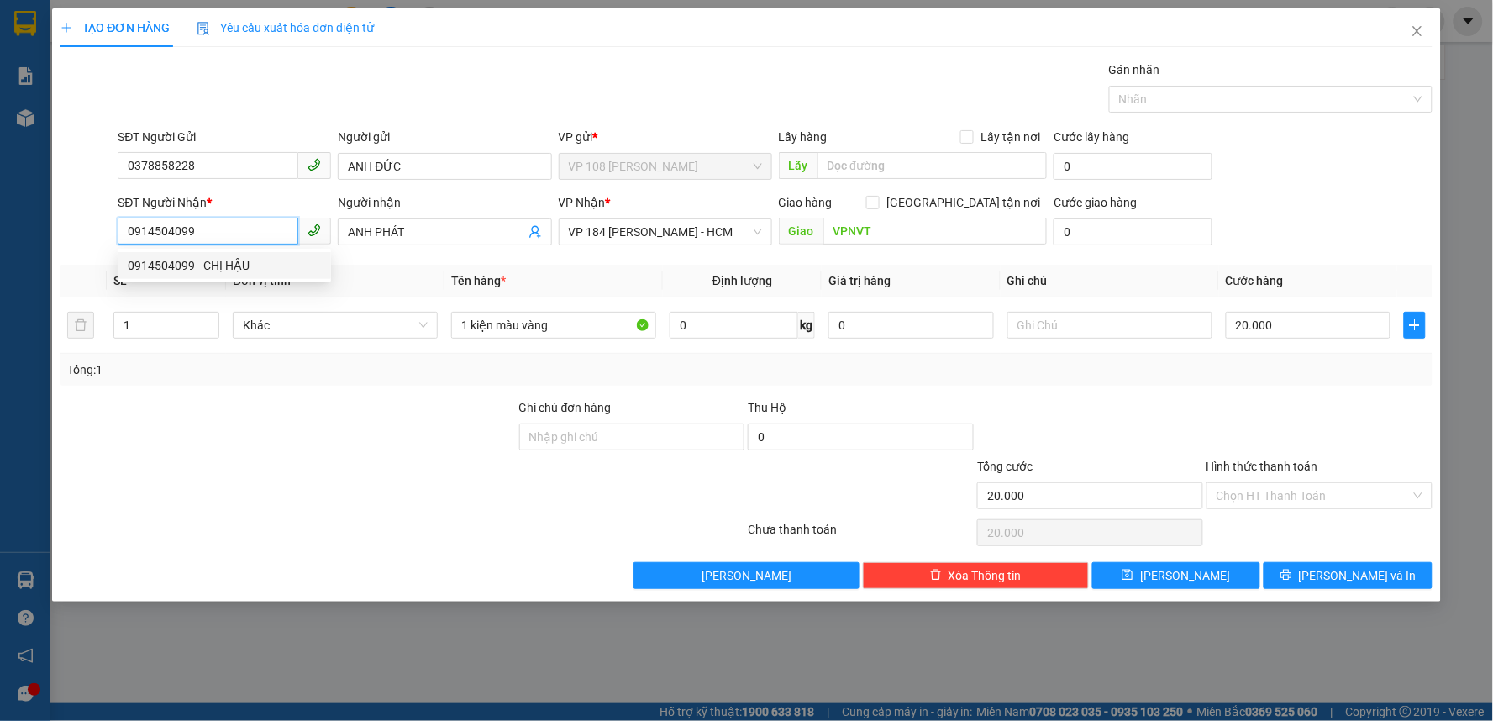
click at [241, 259] on div "0914504099 - CHỊ HẬU" at bounding box center [224, 265] width 193 height 18
type input "CHỊ HẬU"
checkbox input "true"
type input "15/2 HỒNG HÀ,P2,[GEOGRAPHIC_DATA]"
type input "60.000"
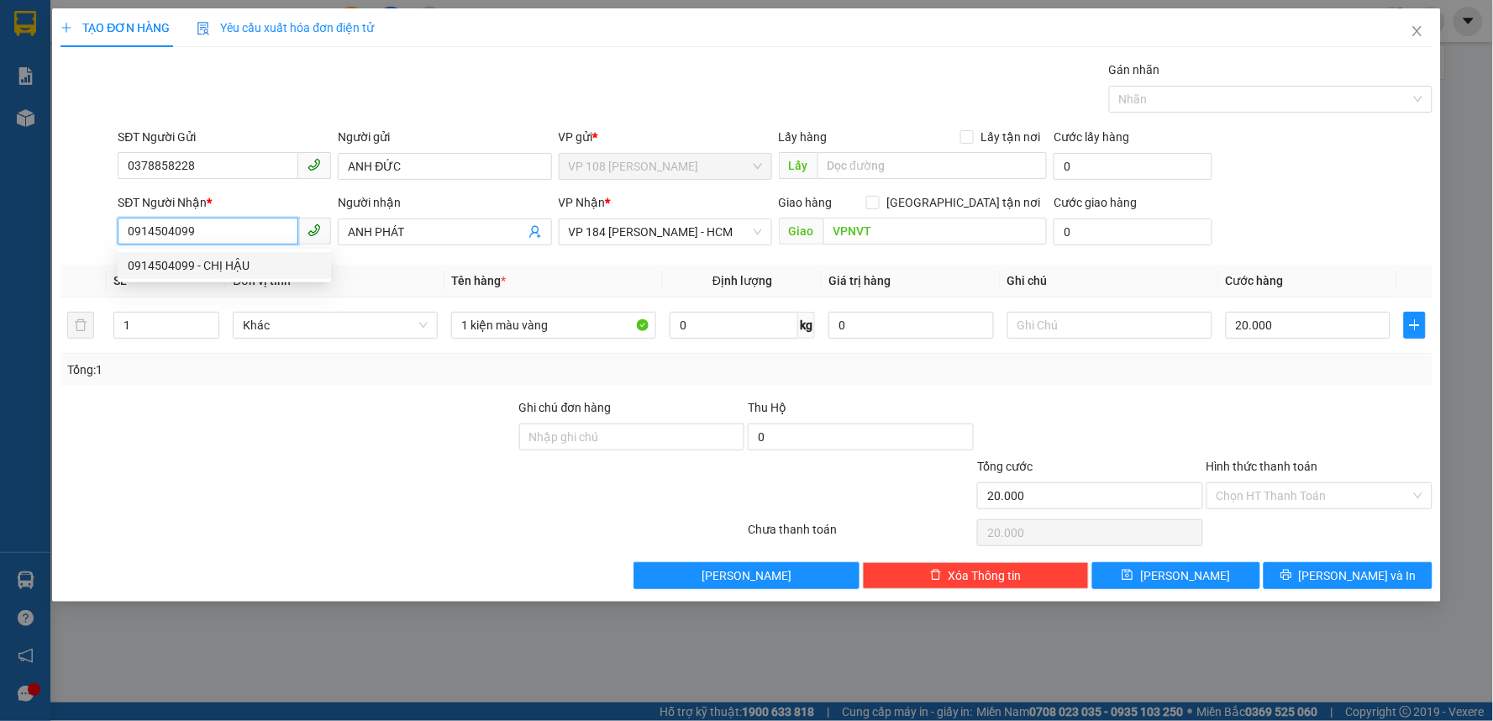
type input "60.000"
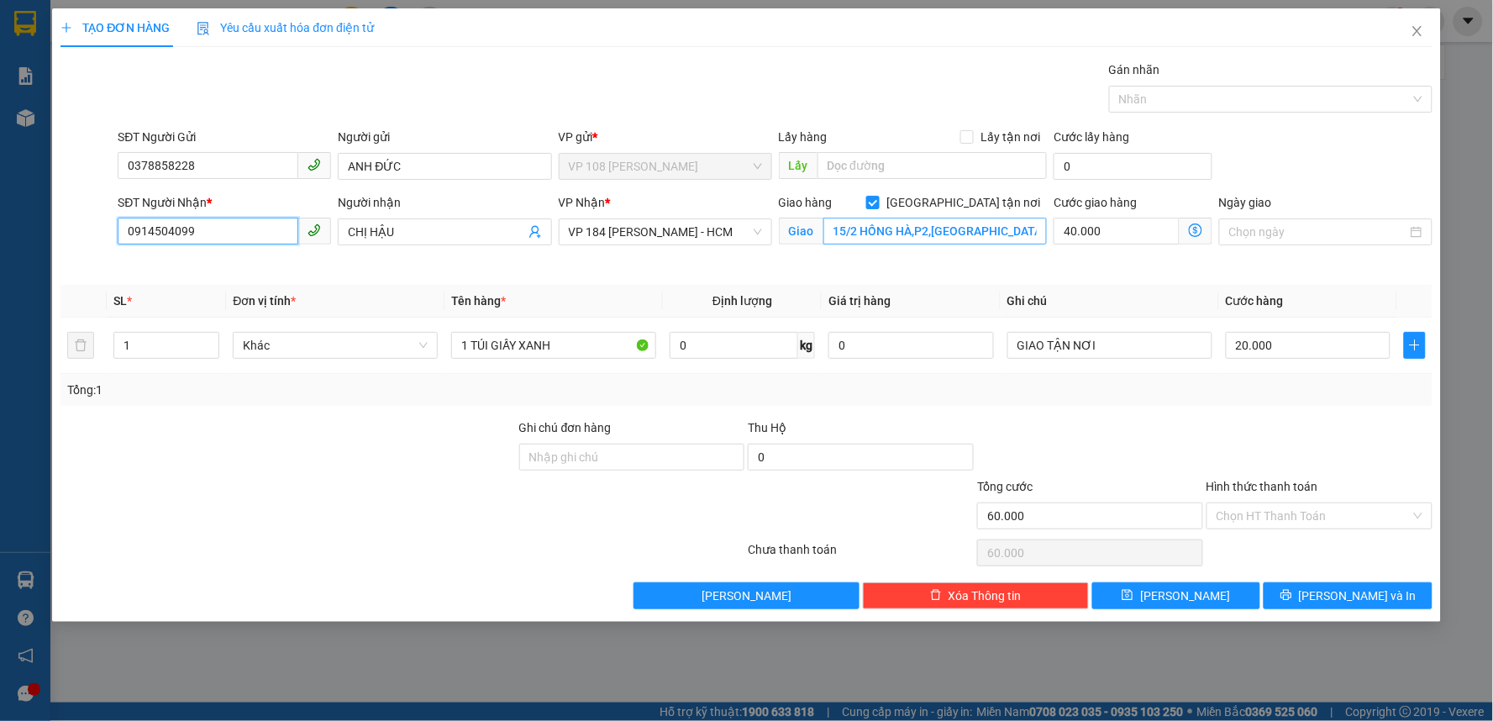
type input "0914504099"
click at [913, 233] on input "15/2 HỒNG HÀ,P2,[GEOGRAPHIC_DATA]" at bounding box center [935, 231] width 224 height 27
type input "1"
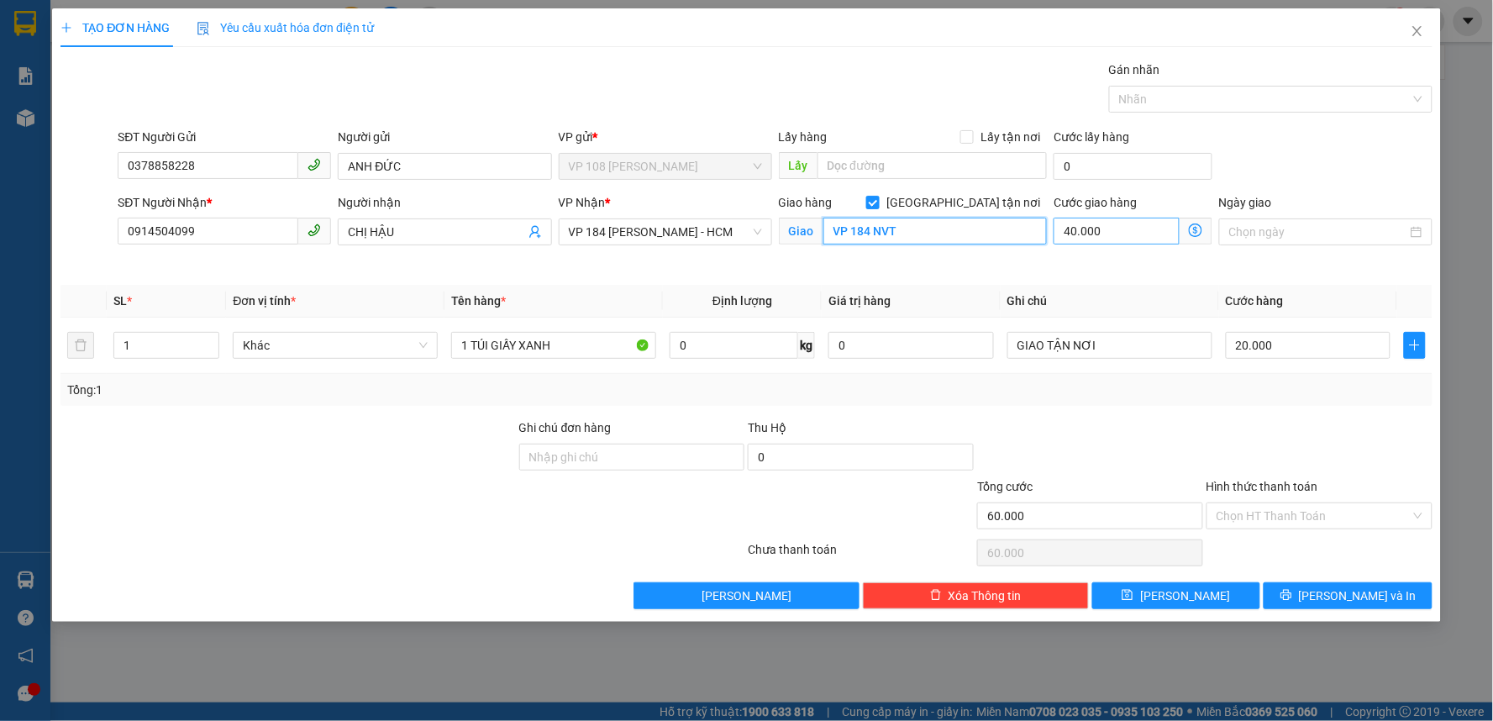
type input "VP 184 NVT"
click at [1100, 233] on input "40.000" at bounding box center [1116, 231] width 126 height 27
type input "0"
type input "20.000"
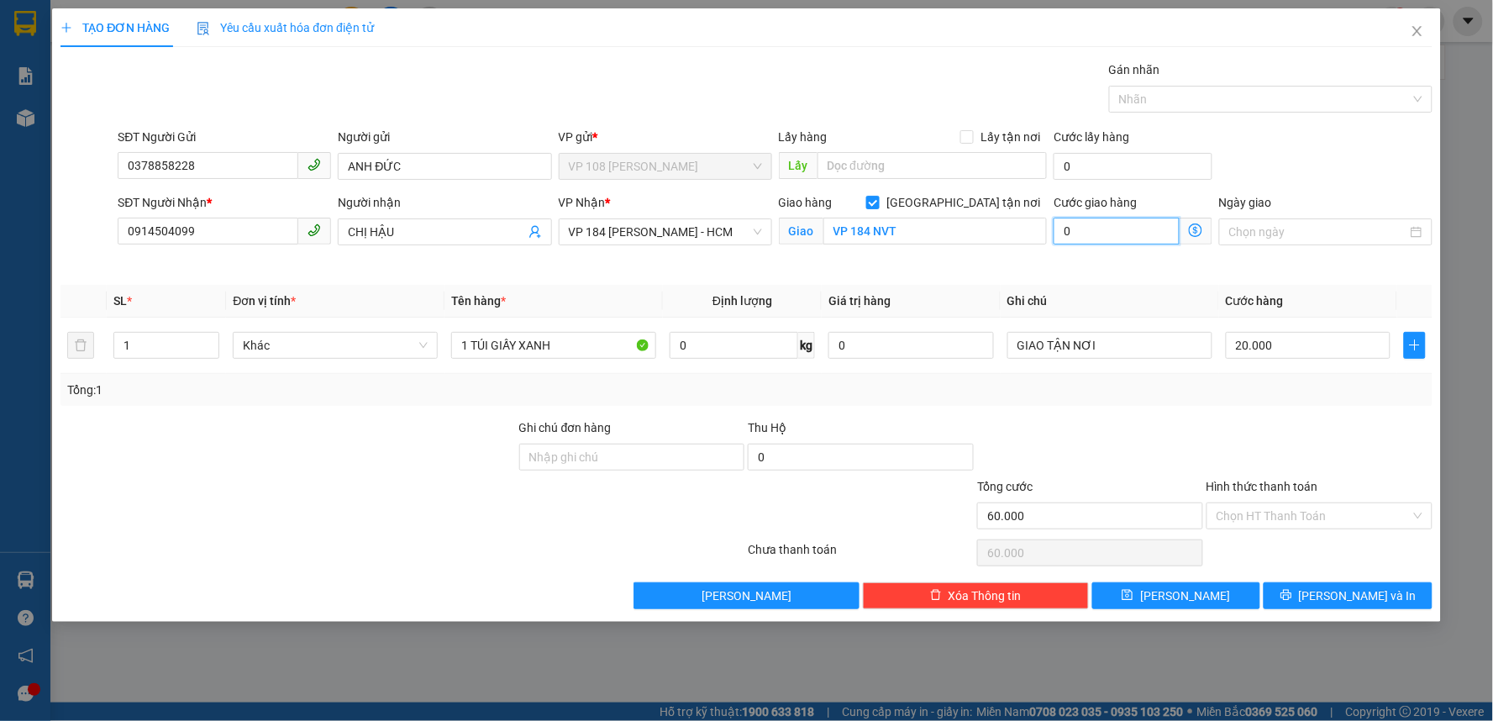
type input "20.000"
type input "0"
click at [1110, 271] on div "Cước giao hàng 0" at bounding box center [1132, 232] width 165 height 79
click at [879, 208] on span at bounding box center [872, 202] width 13 height 13
click at [878, 207] on input "[GEOGRAPHIC_DATA] tận nơi" at bounding box center [872, 202] width 12 height 12
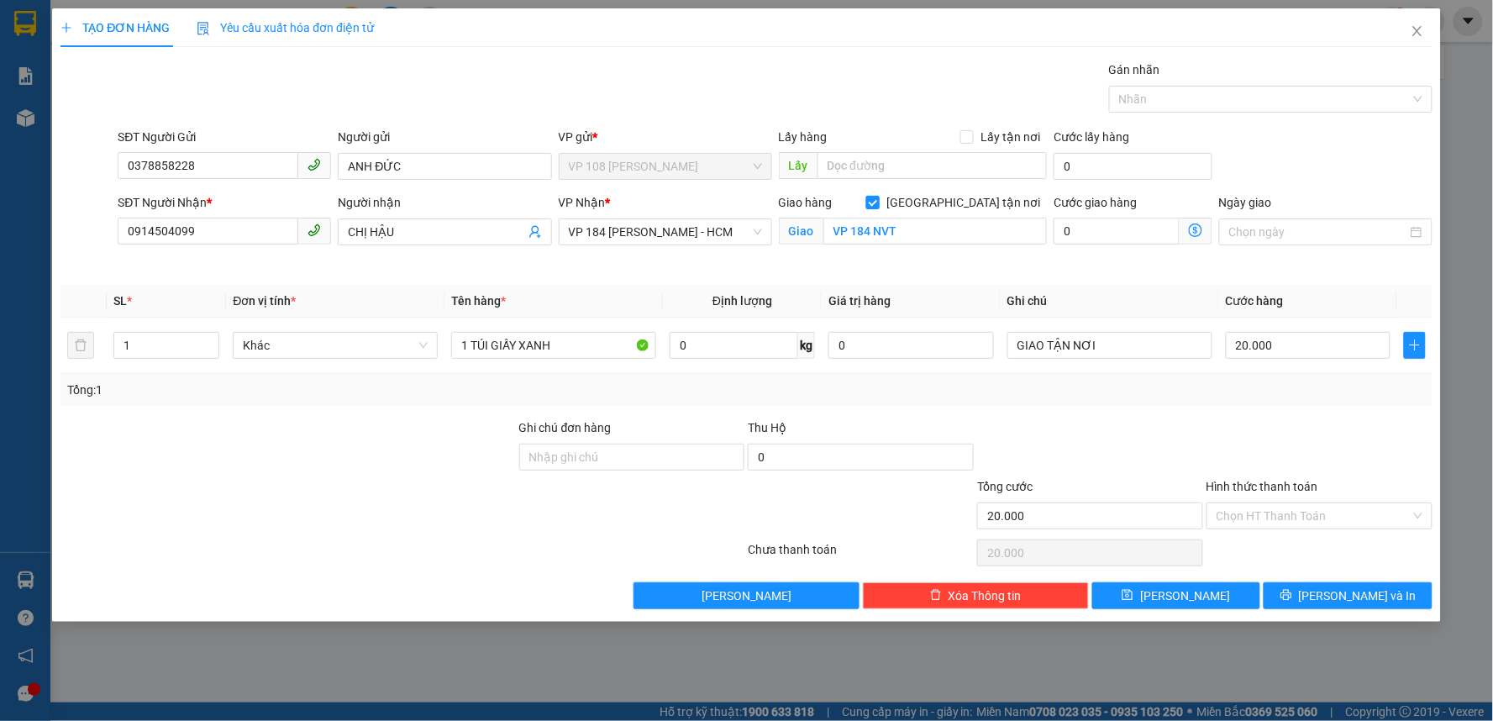
checkbox input "false"
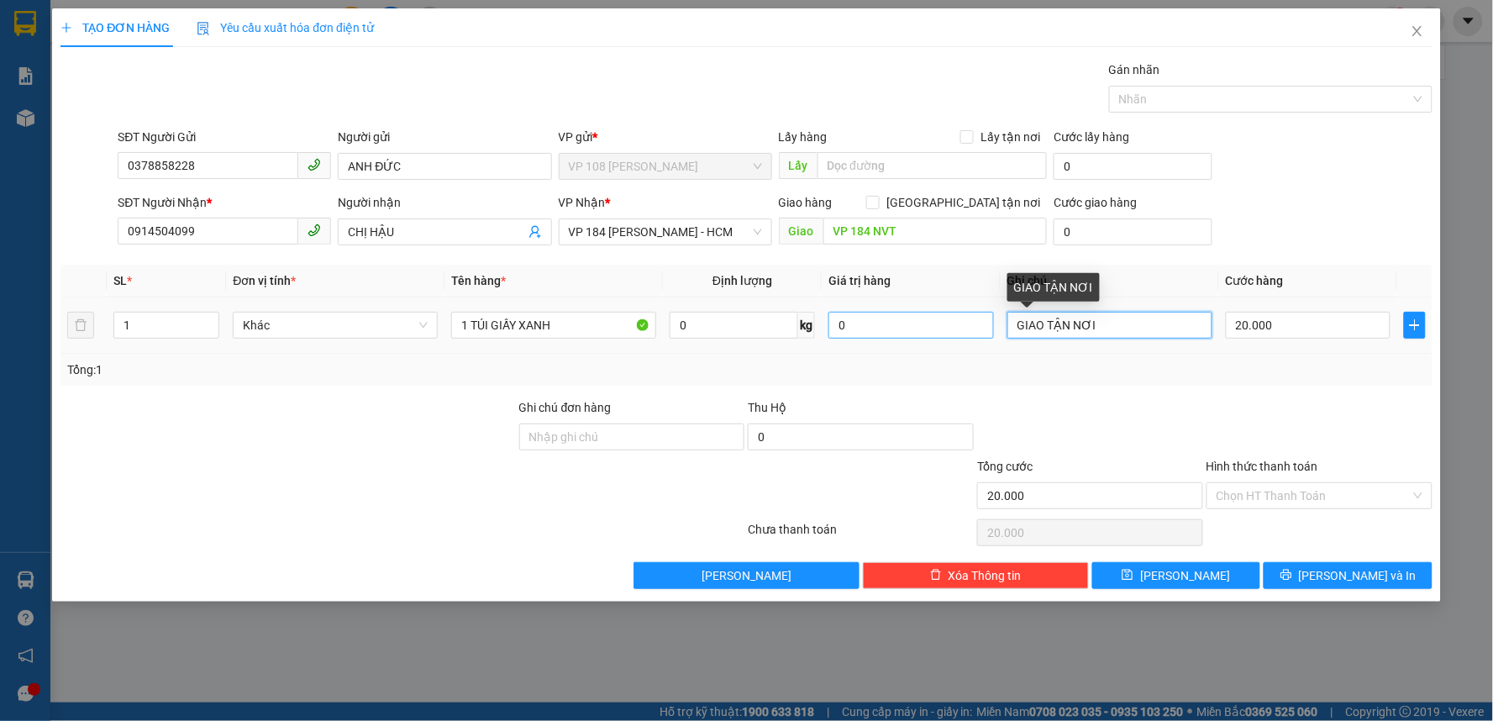
drag, startPoint x: 1105, startPoint y: 323, endPoint x: 960, endPoint y: 333, distance: 145.7
click at [960, 333] on tr "1 Khác 1 TÚI GIẤY XANH 0 kg 0 GIAO TẬN NƠI 20.000" at bounding box center [746, 325] width 1372 height 56
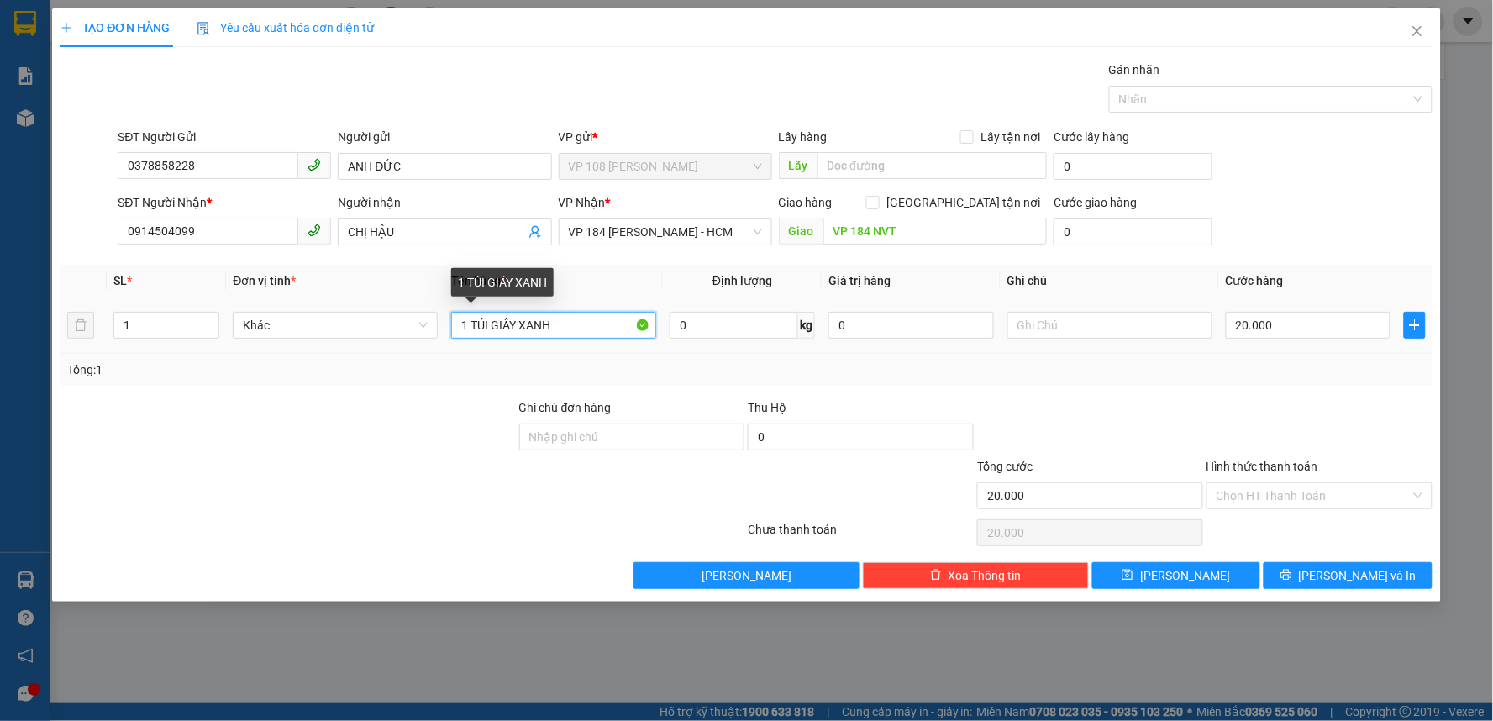
click at [571, 323] on input "1 TÚI GIẤY XANH" at bounding box center [553, 325] width 205 height 27
type input "1B [GEOGRAPHIC_DATA]"
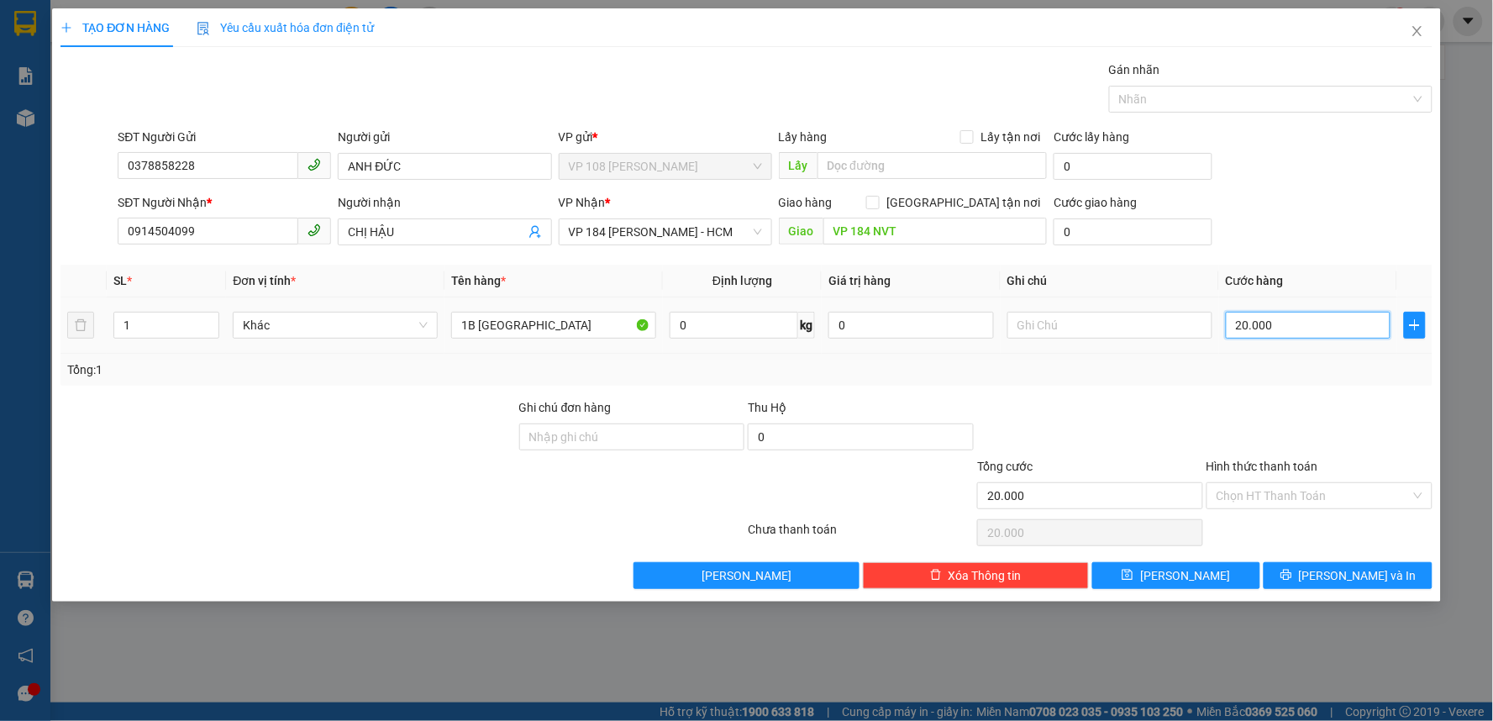
click at [1279, 334] on input "20.000" at bounding box center [1307, 325] width 165 height 27
type input "3"
type input "30"
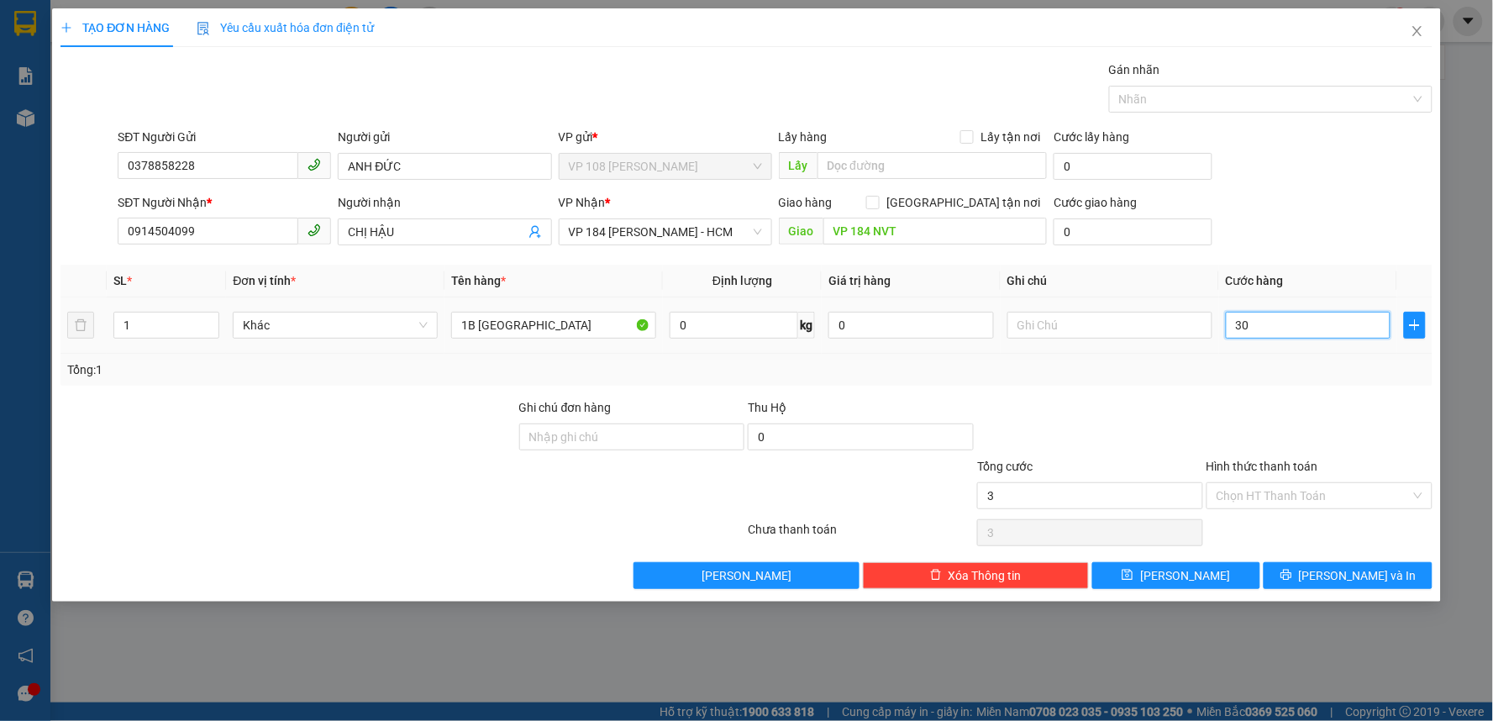
type input "30"
type input "300"
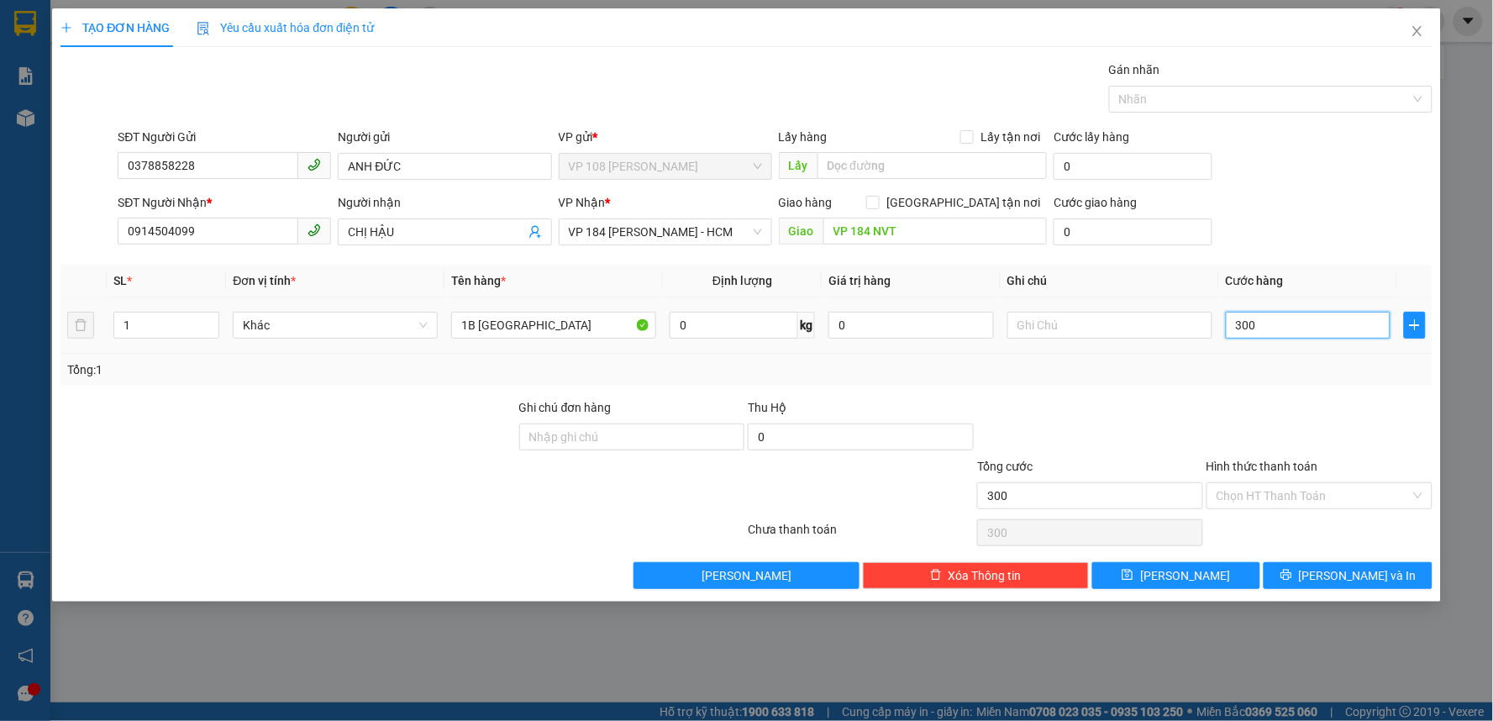
type input "3.000"
type input "30.000"
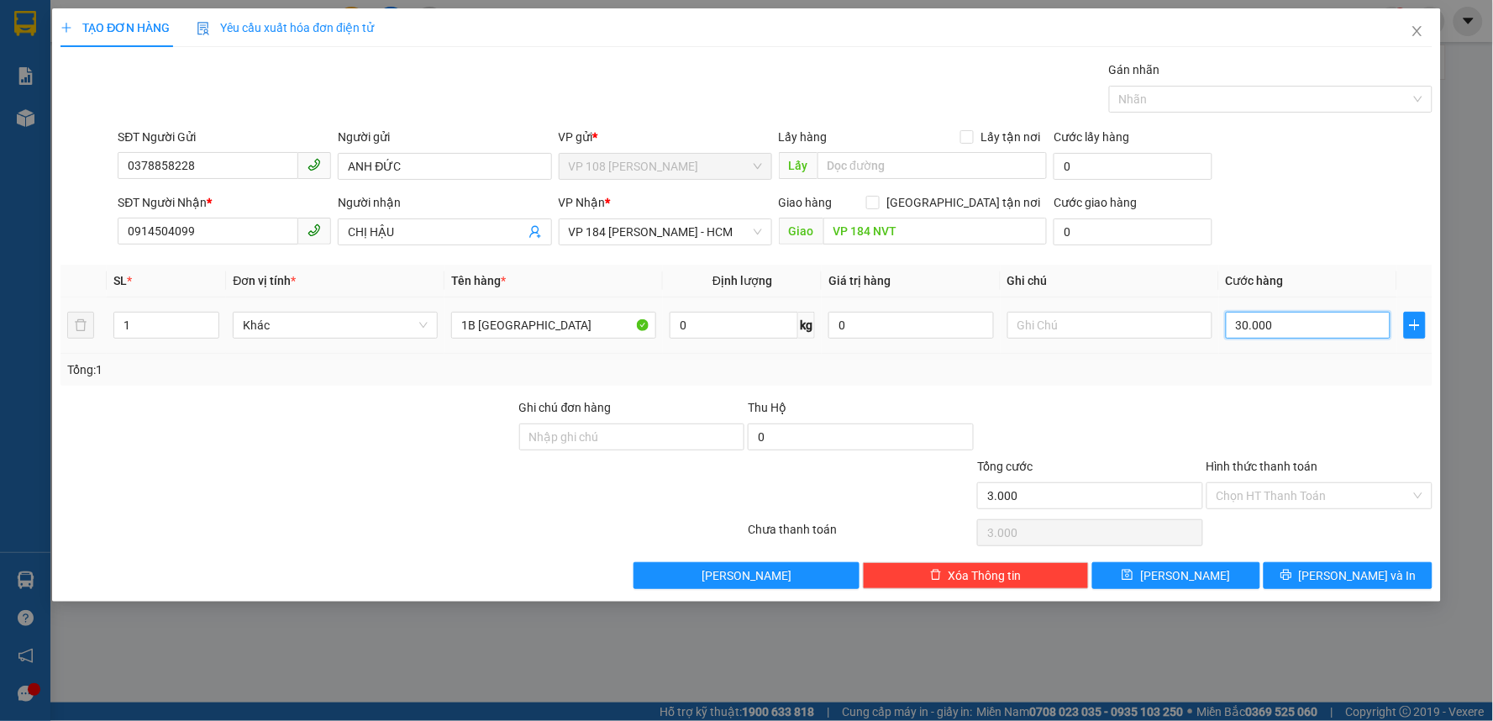
type input "30.000"
click at [1288, 484] on input "Hình thức thanh toán" at bounding box center [1313, 495] width 194 height 25
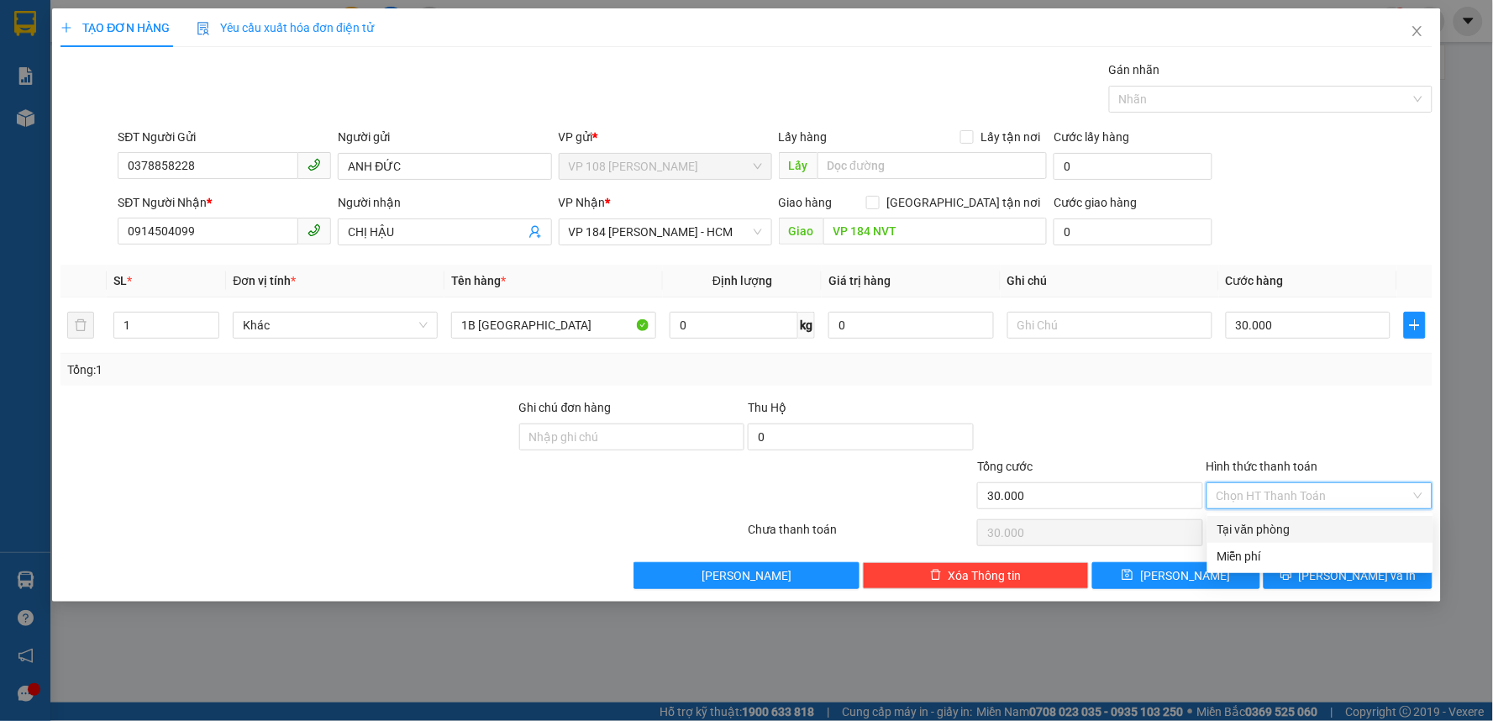
click at [1288, 533] on div "Tại văn phòng" at bounding box center [1320, 529] width 206 height 18
type input "0"
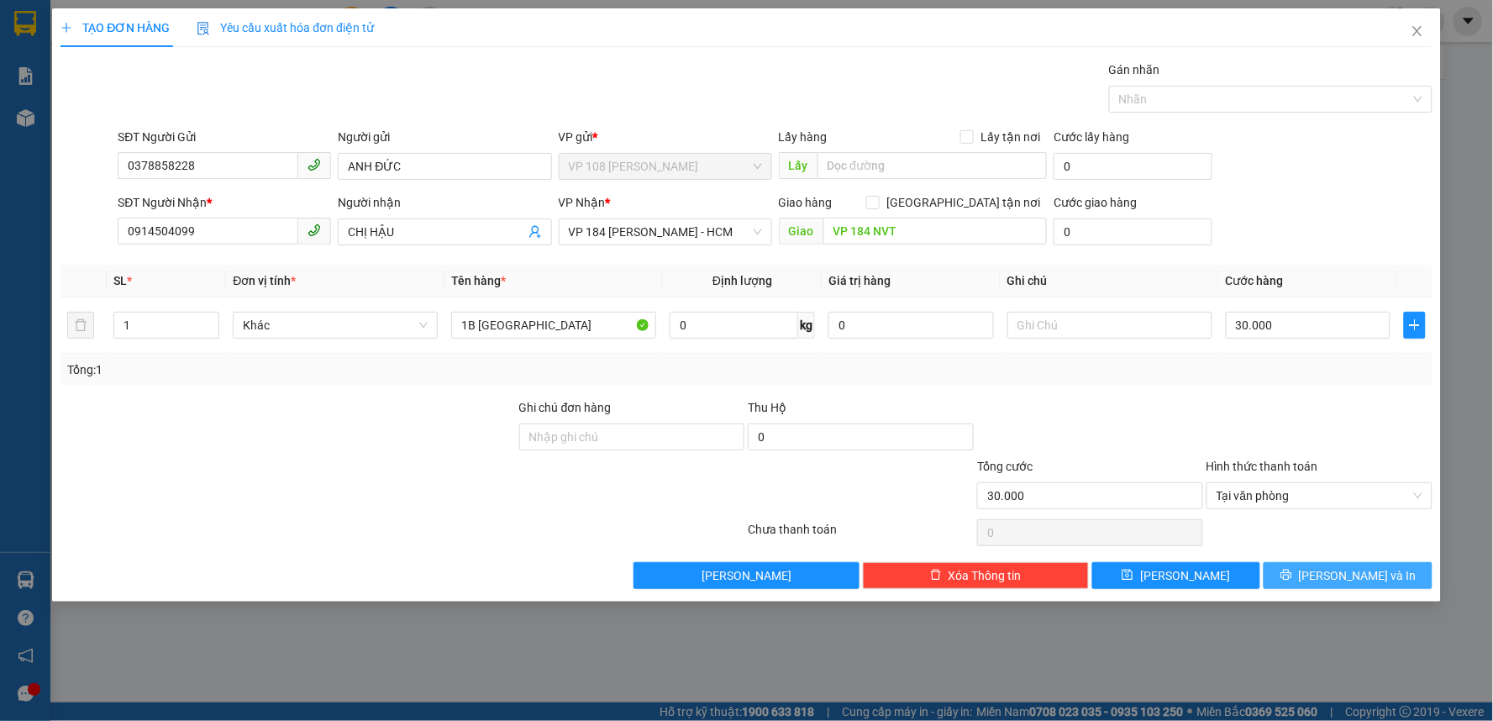
click at [1362, 568] on span "[PERSON_NAME] và In" at bounding box center [1358, 575] width 118 height 18
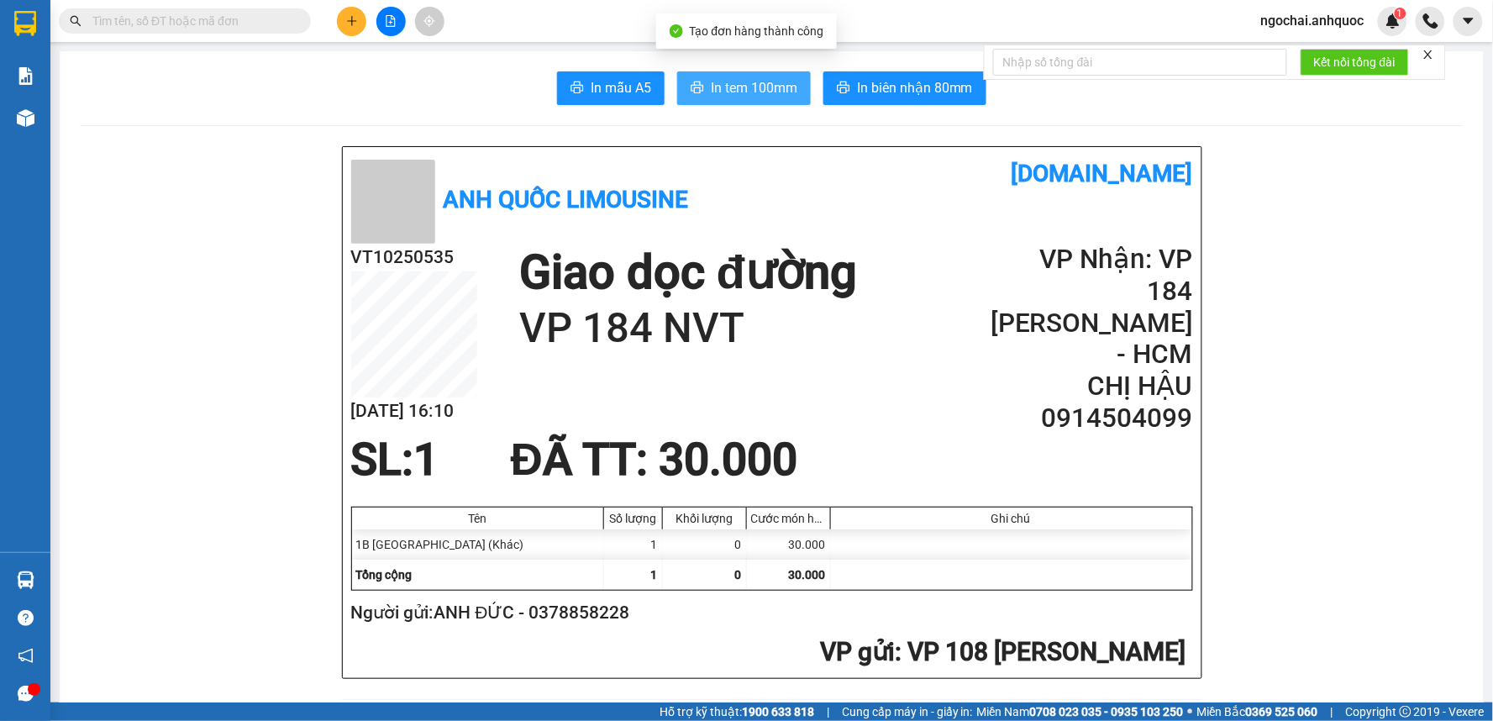
click at [746, 91] on span "In tem 100mm" at bounding box center [754, 87] width 87 height 21
click at [249, 13] on input "text" at bounding box center [191, 21] width 198 height 18
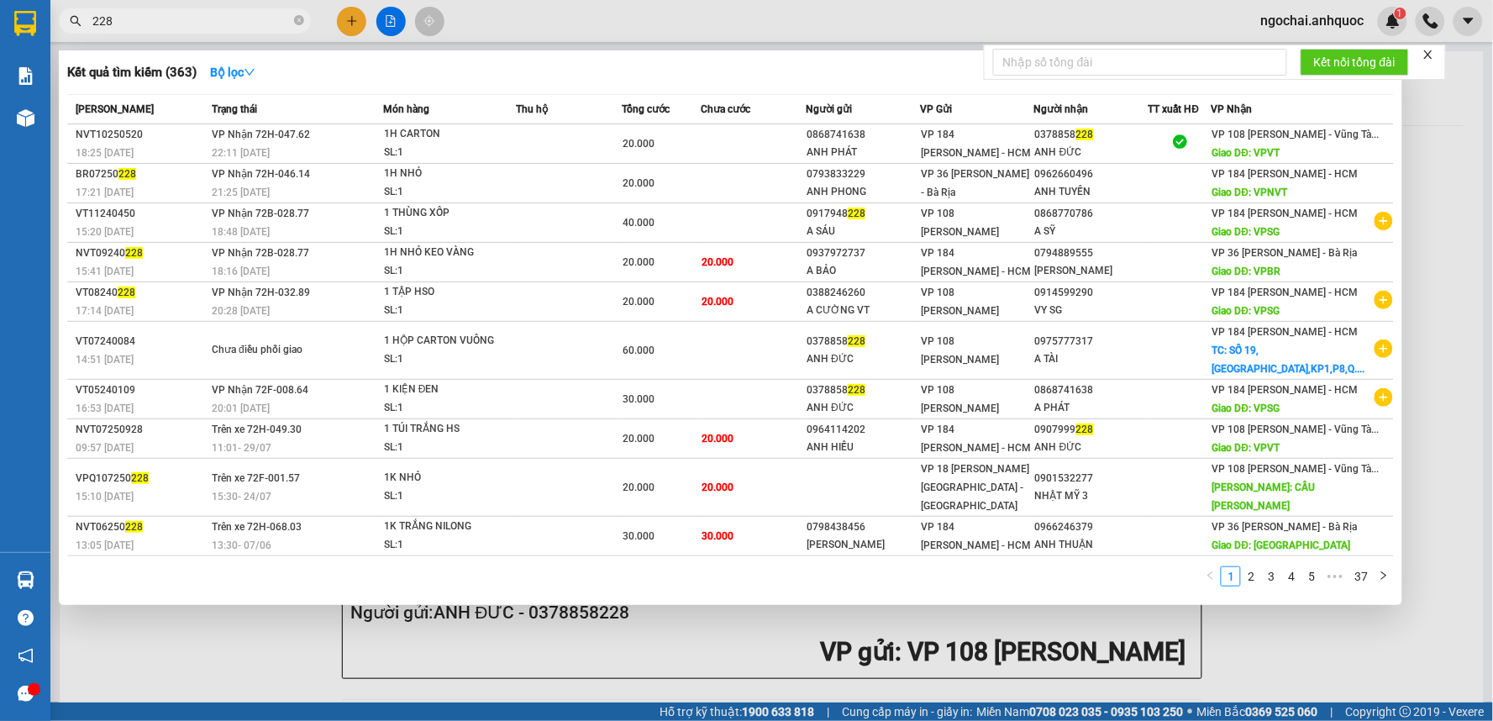
type input "228"
click at [299, 17] on icon "close-circle" at bounding box center [299, 20] width 10 height 10
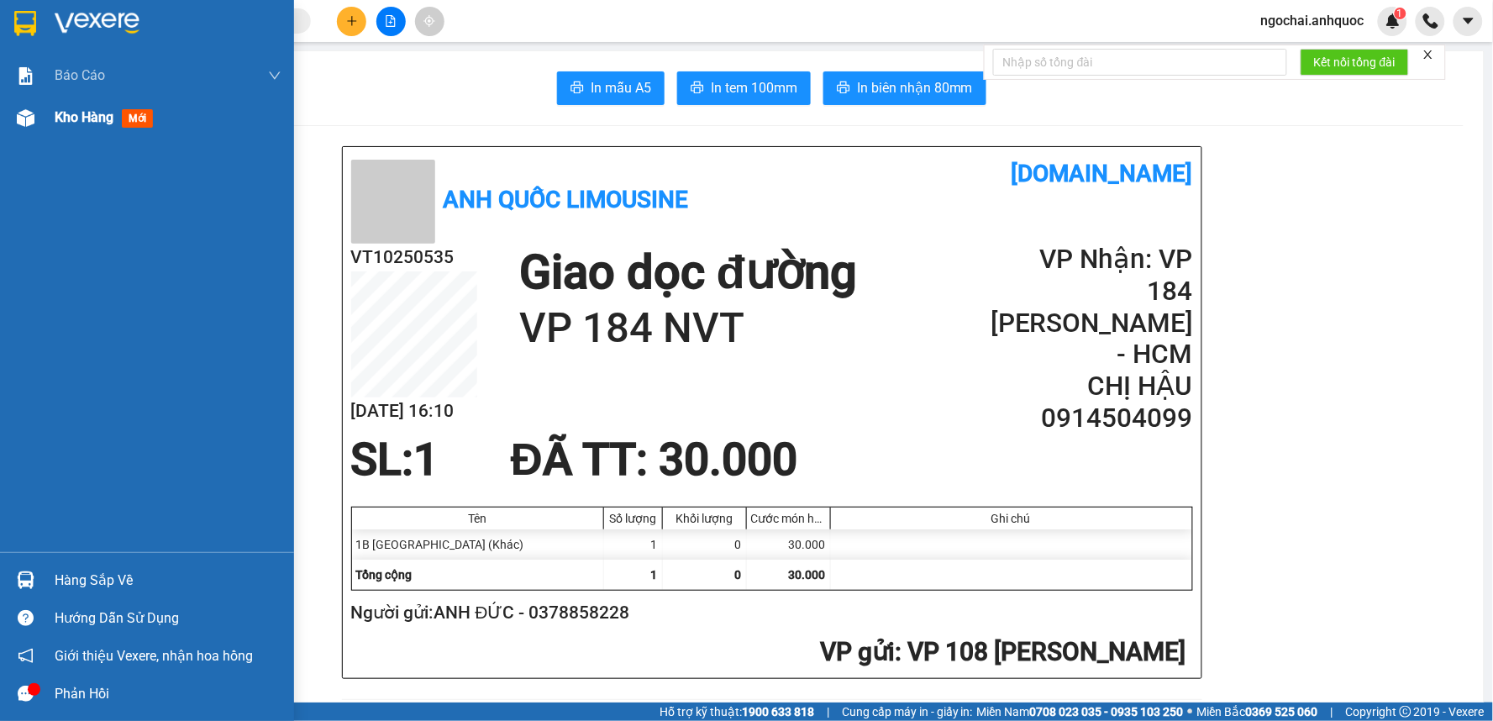
click at [101, 105] on div "Kho hàng mới" at bounding box center [168, 118] width 227 height 42
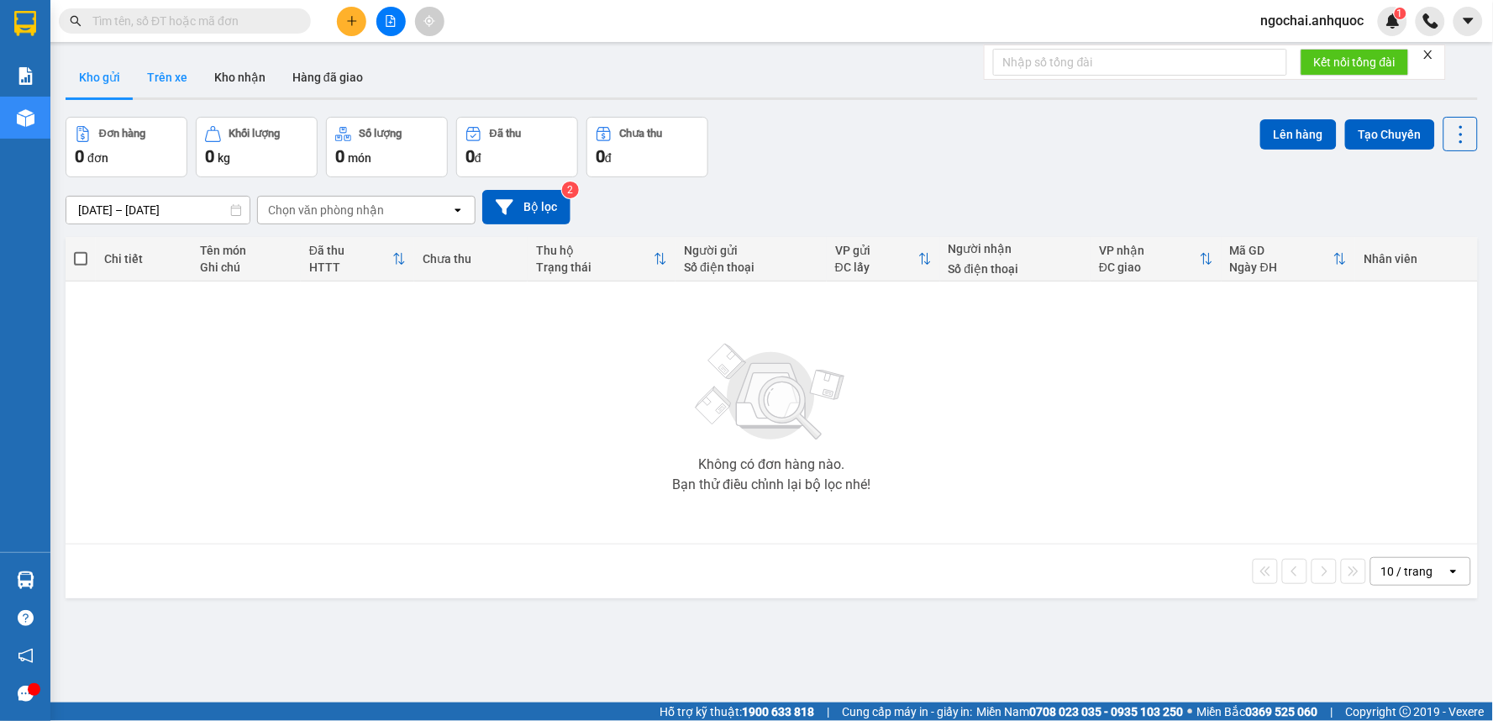
click at [179, 77] on button "Trên xe" at bounding box center [167, 77] width 67 height 40
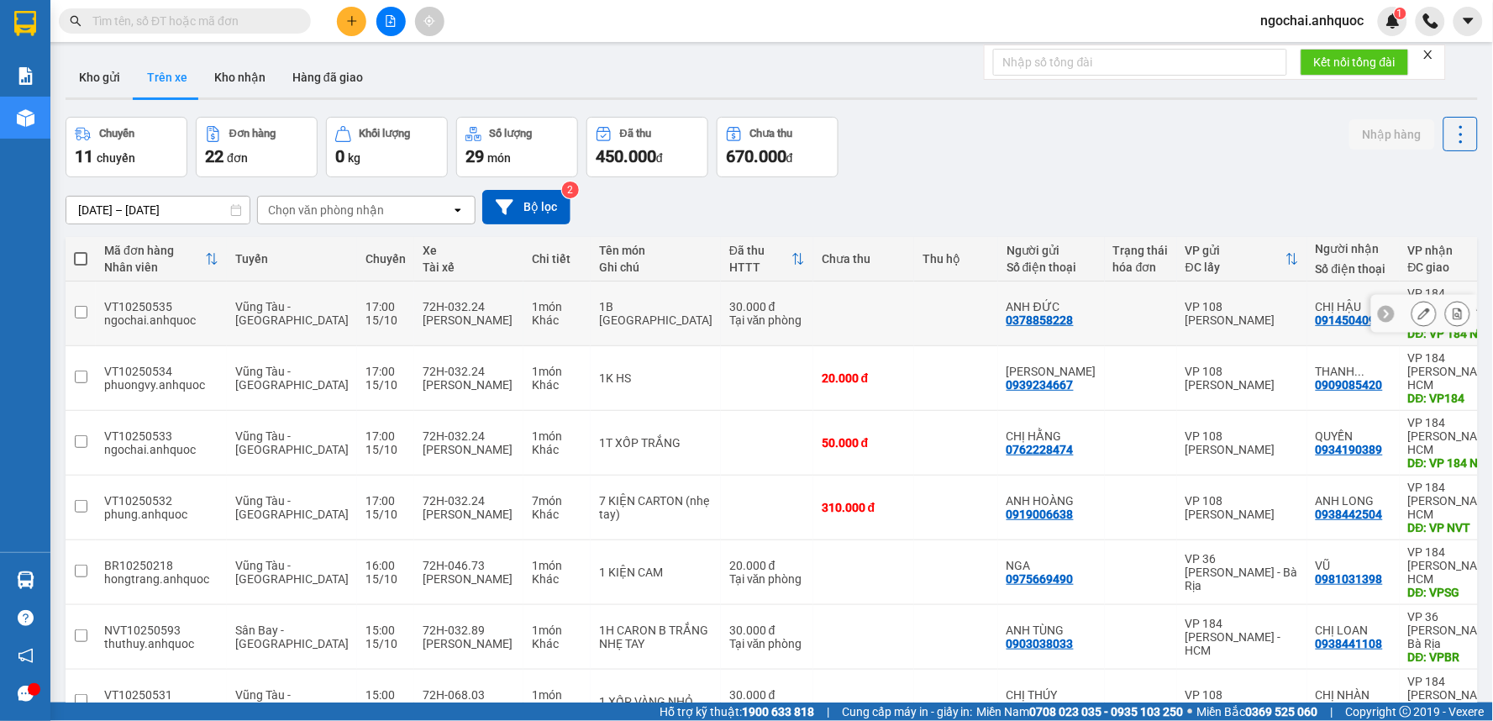
click at [1451, 311] on icon at bounding box center [1457, 313] width 12 height 12
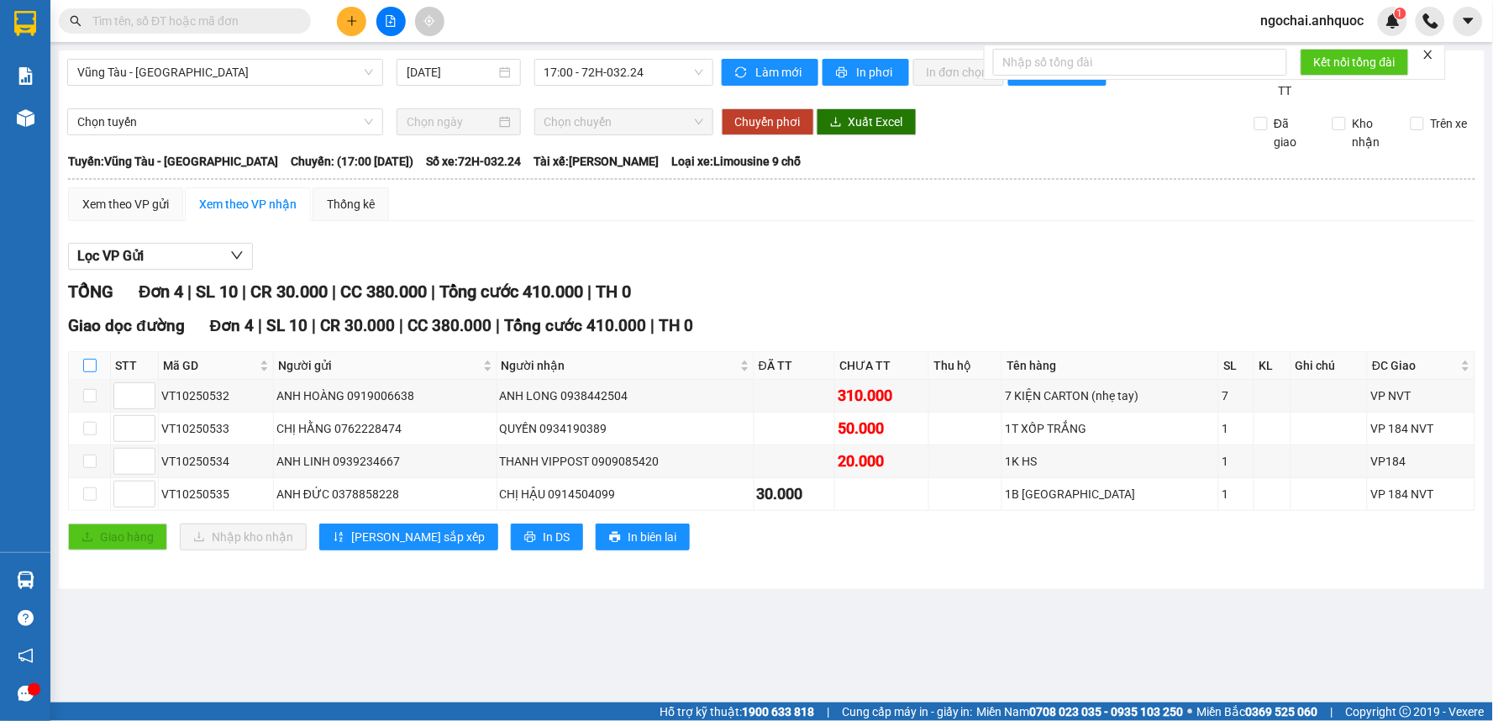
click at [85, 362] on input "checkbox" at bounding box center [89, 365] width 13 height 13
checkbox input "true"
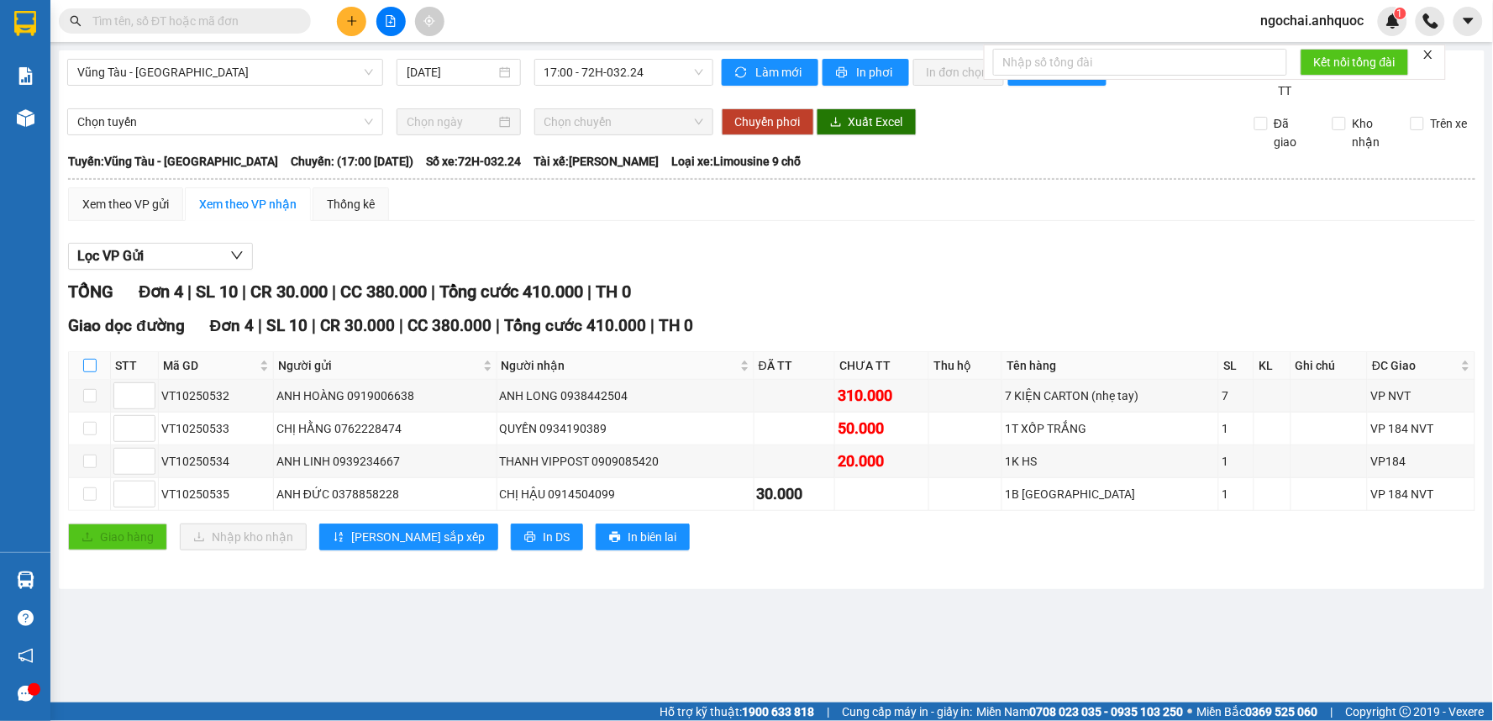
checkbox input "true"
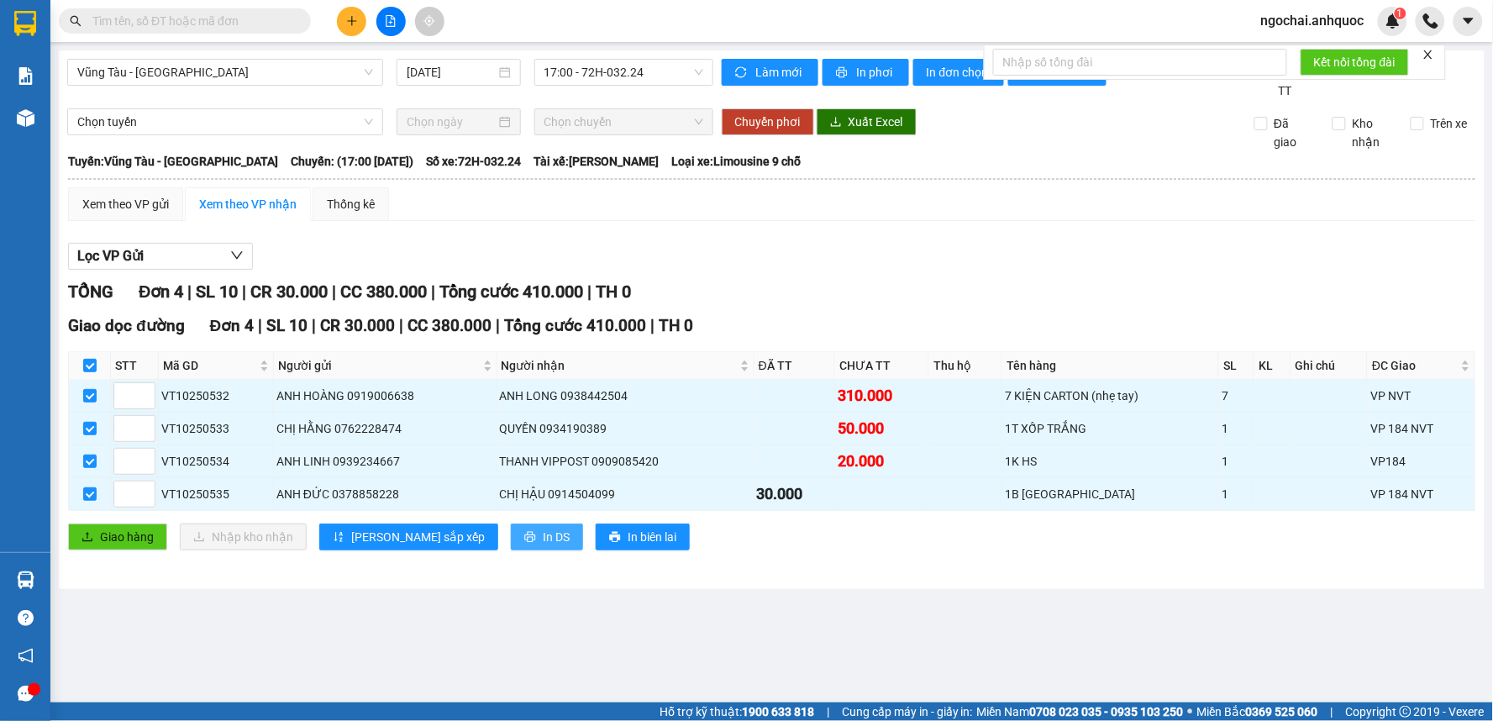
click at [543, 533] on span "In DS" at bounding box center [556, 536] width 27 height 18
click at [241, 27] on input "text" at bounding box center [191, 21] width 198 height 18
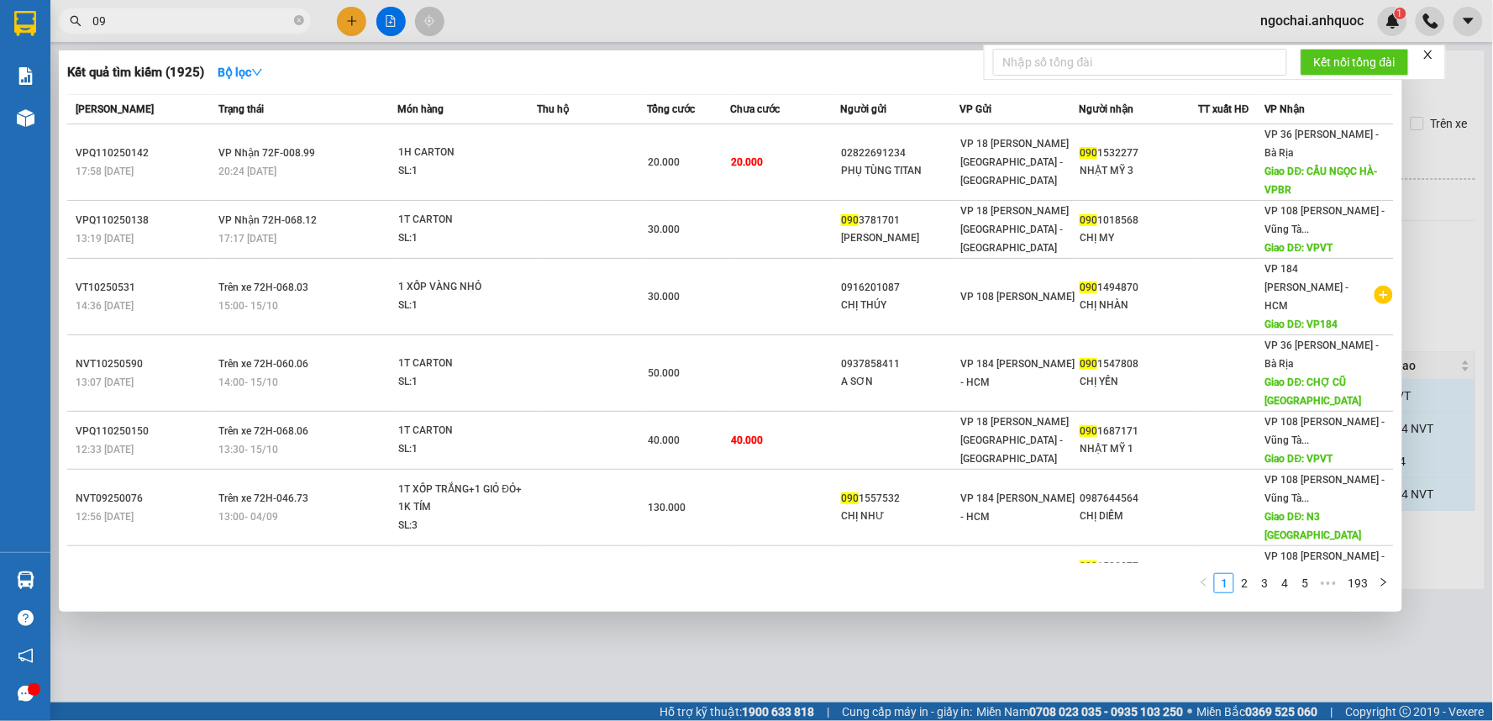
type input "0"
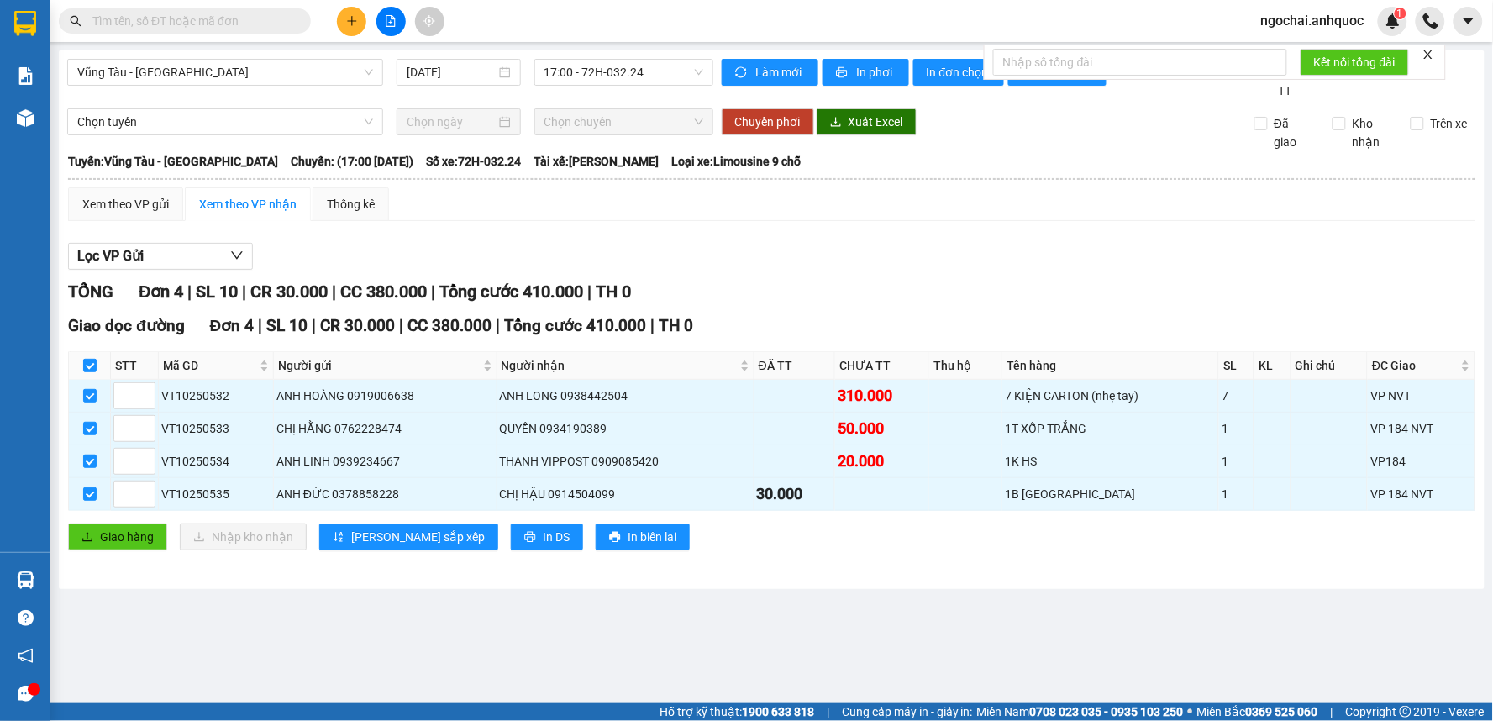
click at [1327, 21] on span "ngochai.anhquoc" at bounding box center [1312, 20] width 130 height 21
click at [1305, 57] on span "Đăng xuất" at bounding box center [1320, 52] width 95 height 18
